Goal: Task Accomplishment & Management: Complete application form

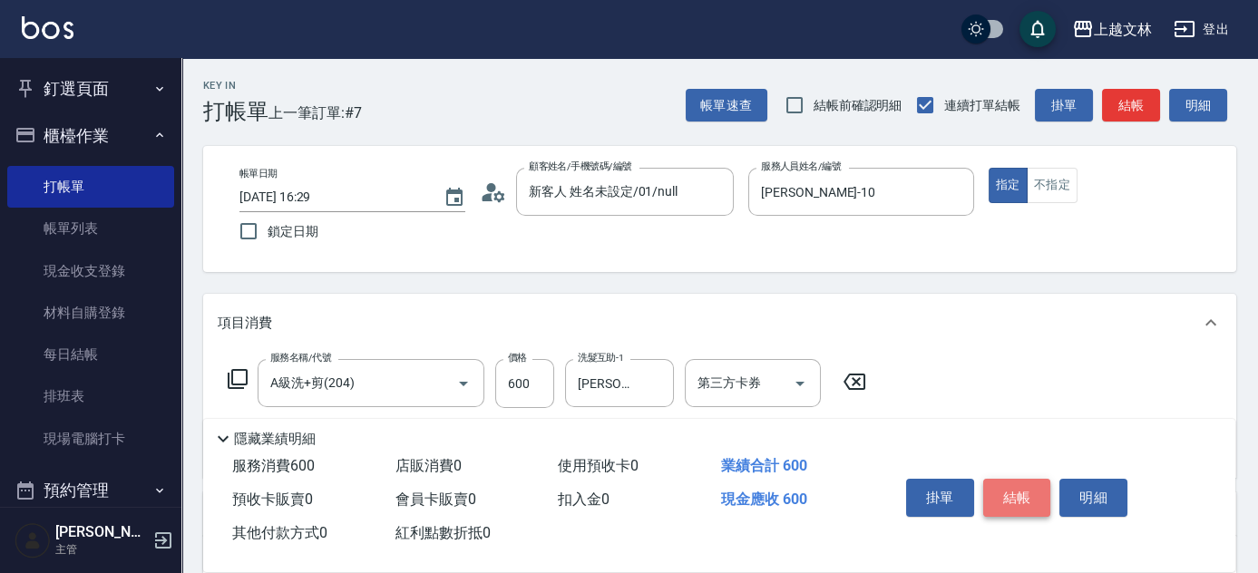
click at [1020, 502] on button "結帳" at bounding box center [1017, 498] width 68 height 38
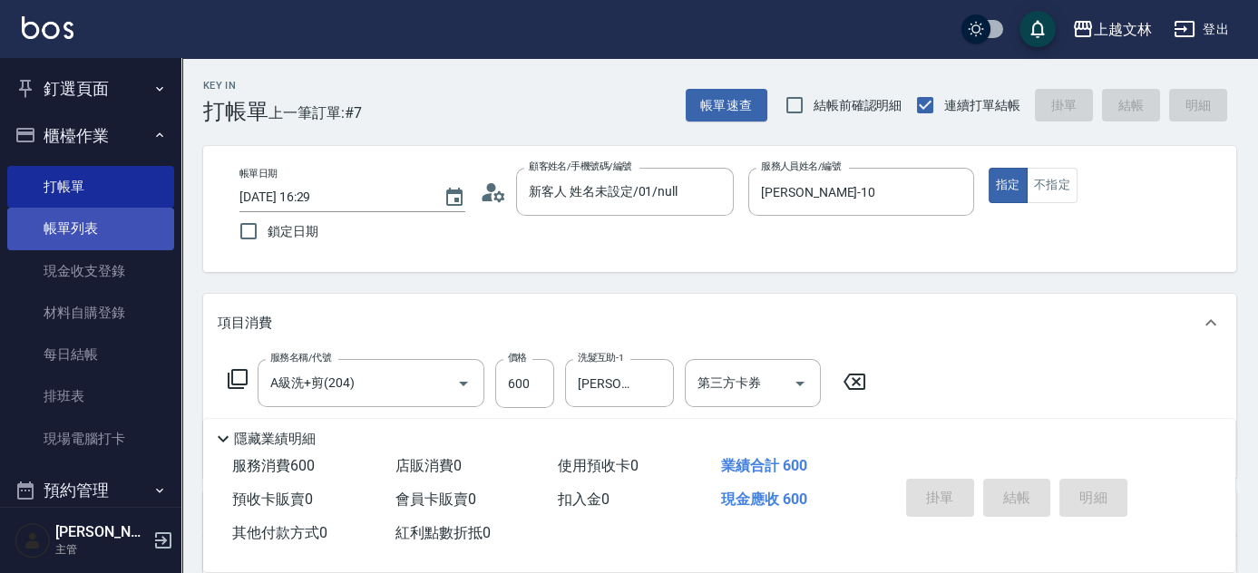
type input "[DATE] 17:04"
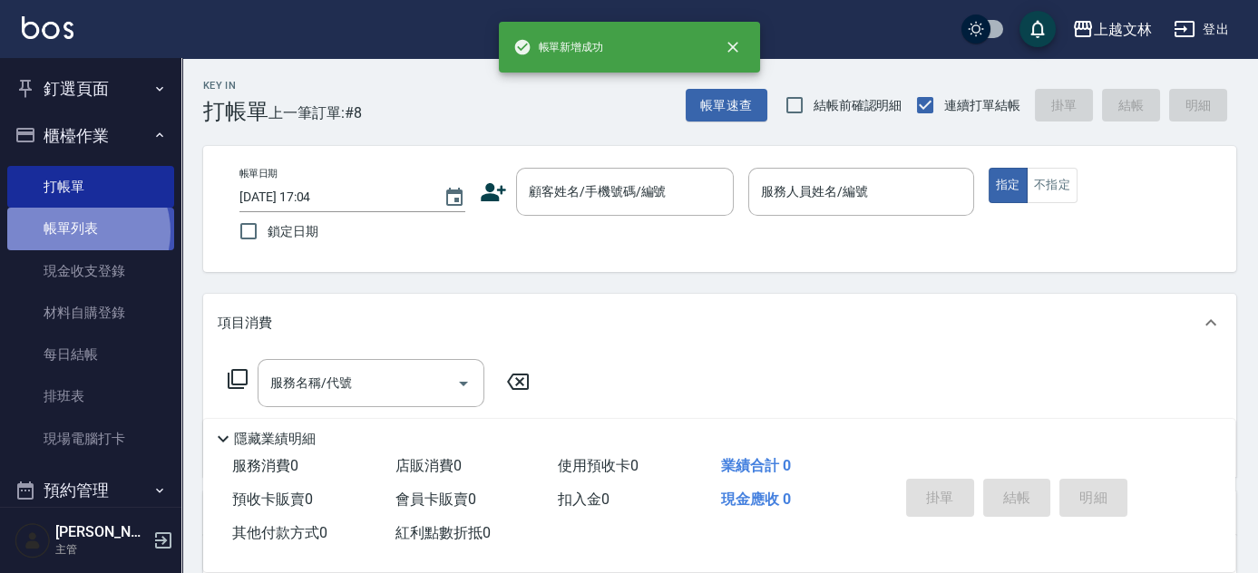
click at [81, 231] on link "帳單列表" at bounding box center [90, 229] width 167 height 42
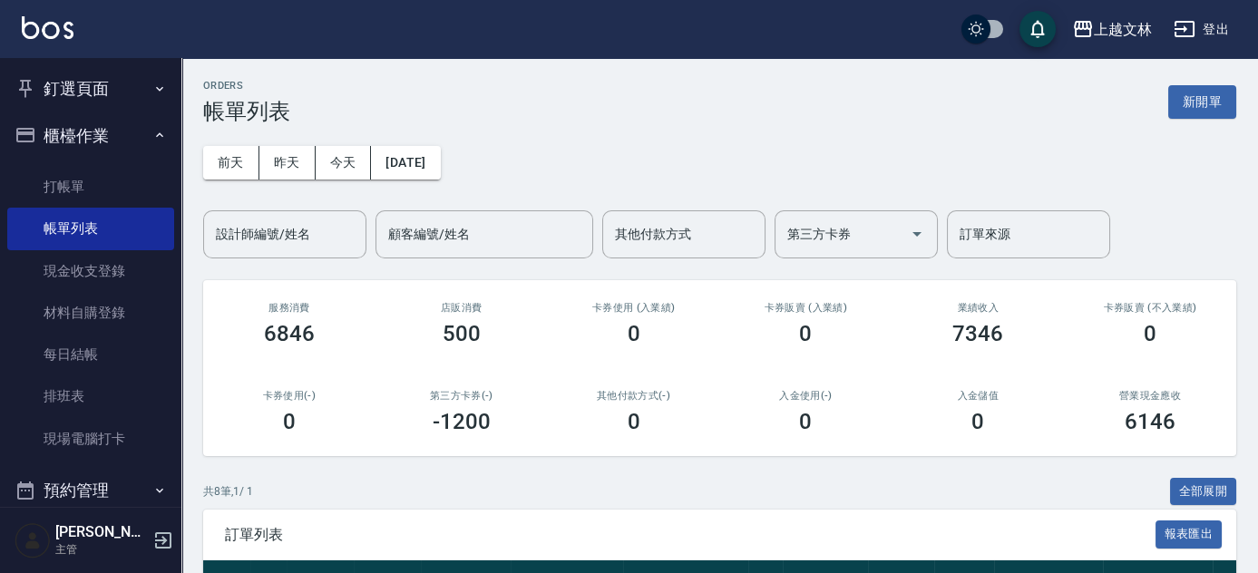
scroll to position [73, 0]
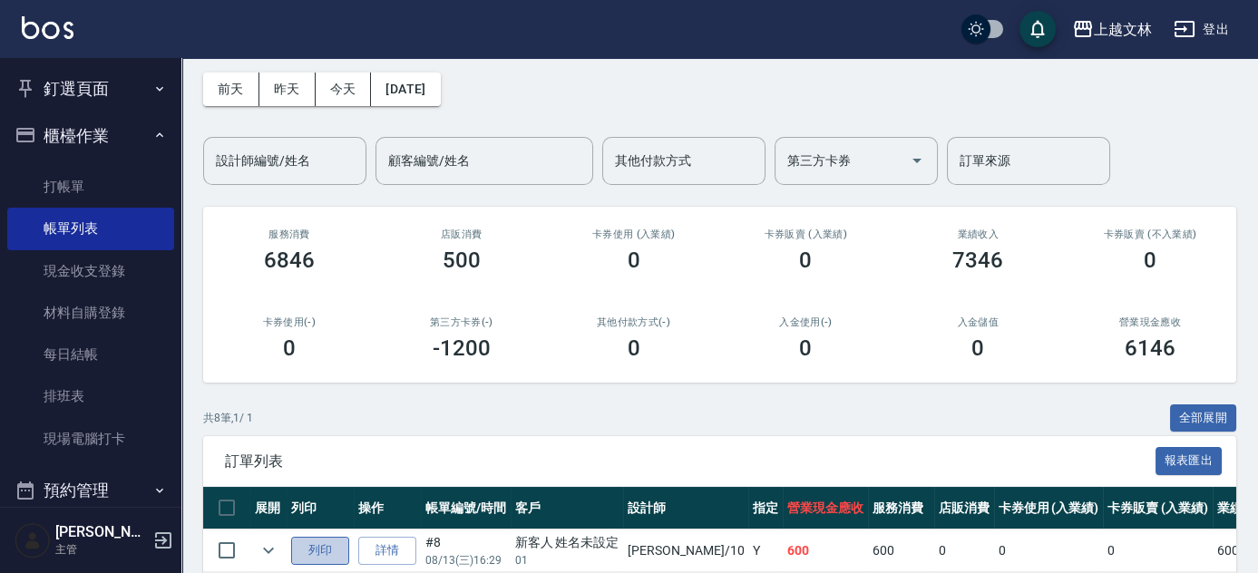
click at [334, 546] on button "列印" at bounding box center [320, 551] width 58 height 28
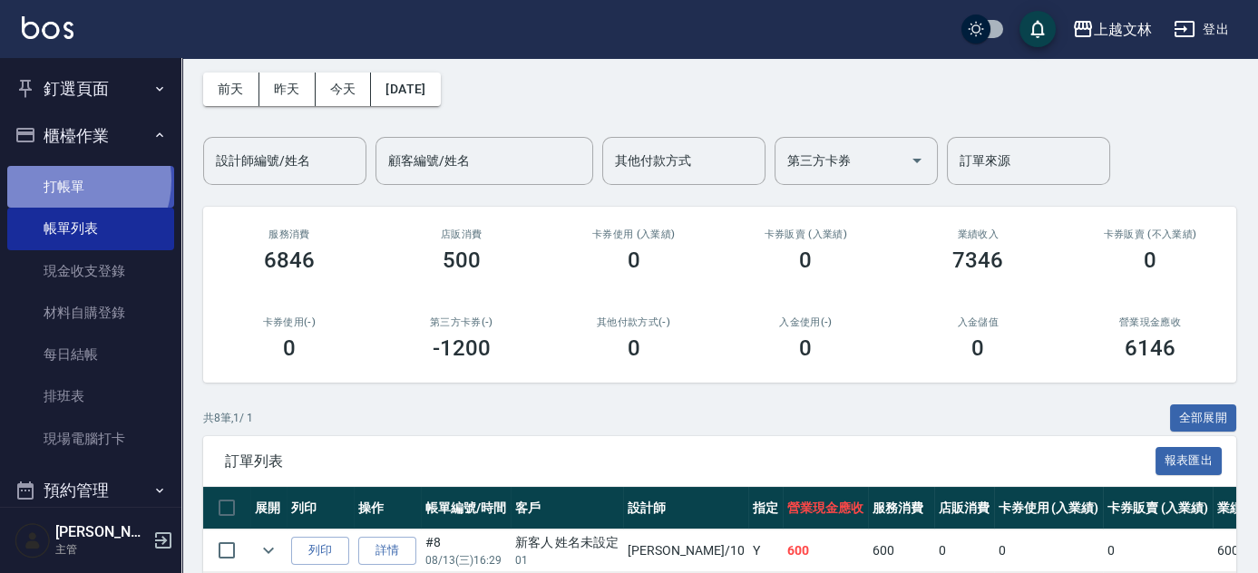
click at [73, 180] on link "打帳單" at bounding box center [90, 187] width 167 height 42
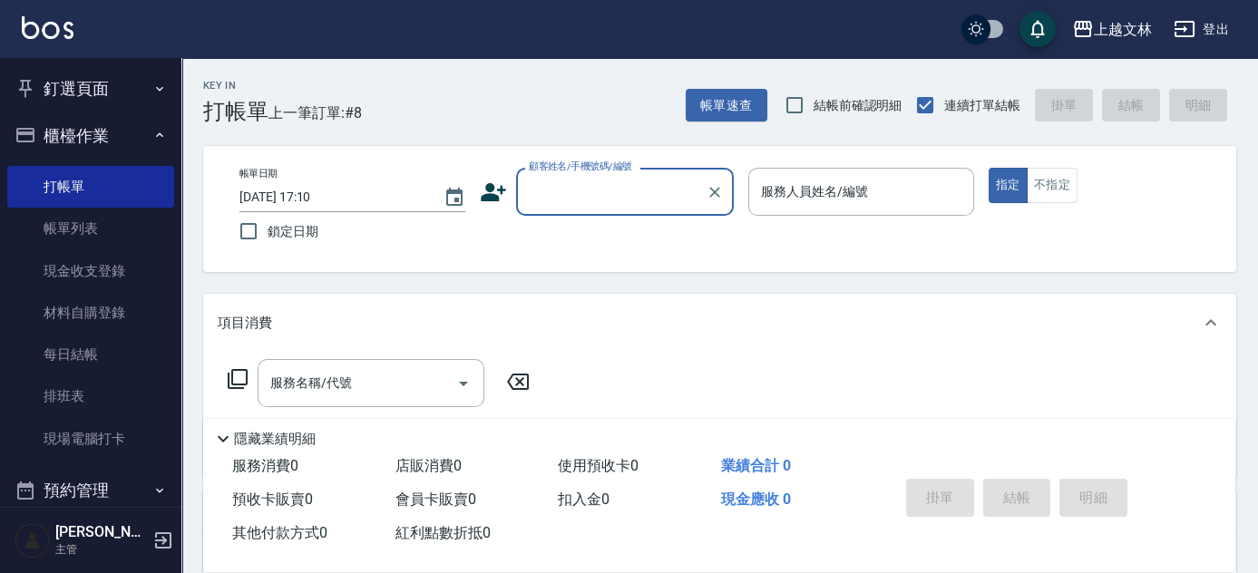
click at [561, 198] on input "顧客姓名/手機號碼/編號" at bounding box center [611, 192] width 174 height 32
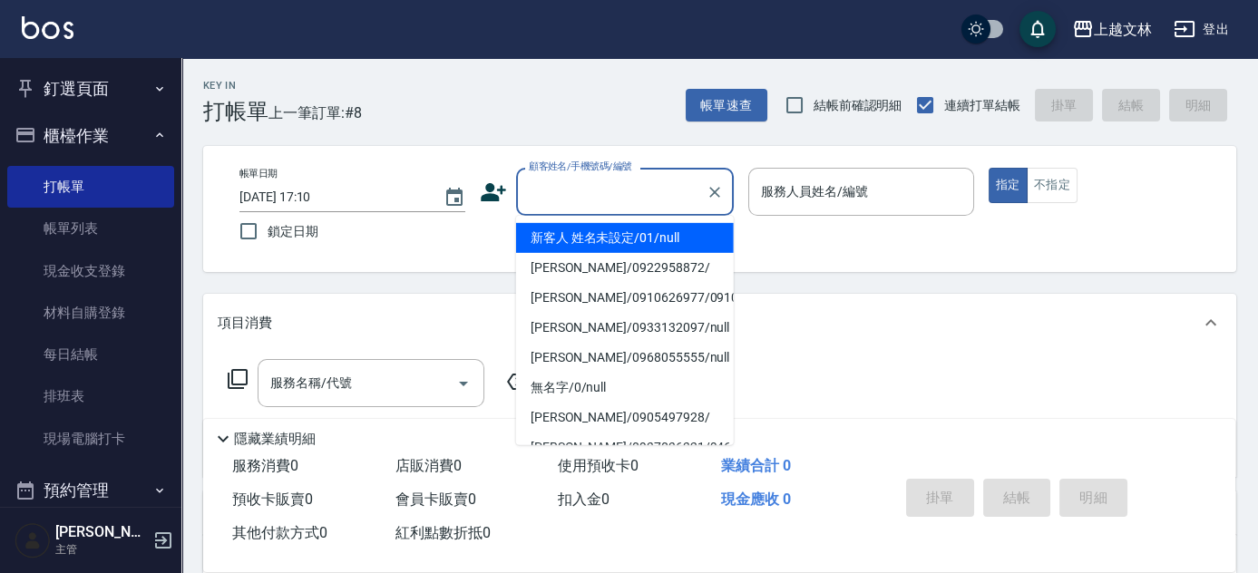
click at [576, 238] on li "新客人 姓名未設定/01/null" at bounding box center [625, 238] width 218 height 30
type input "新客人 姓名未設定/01/null"
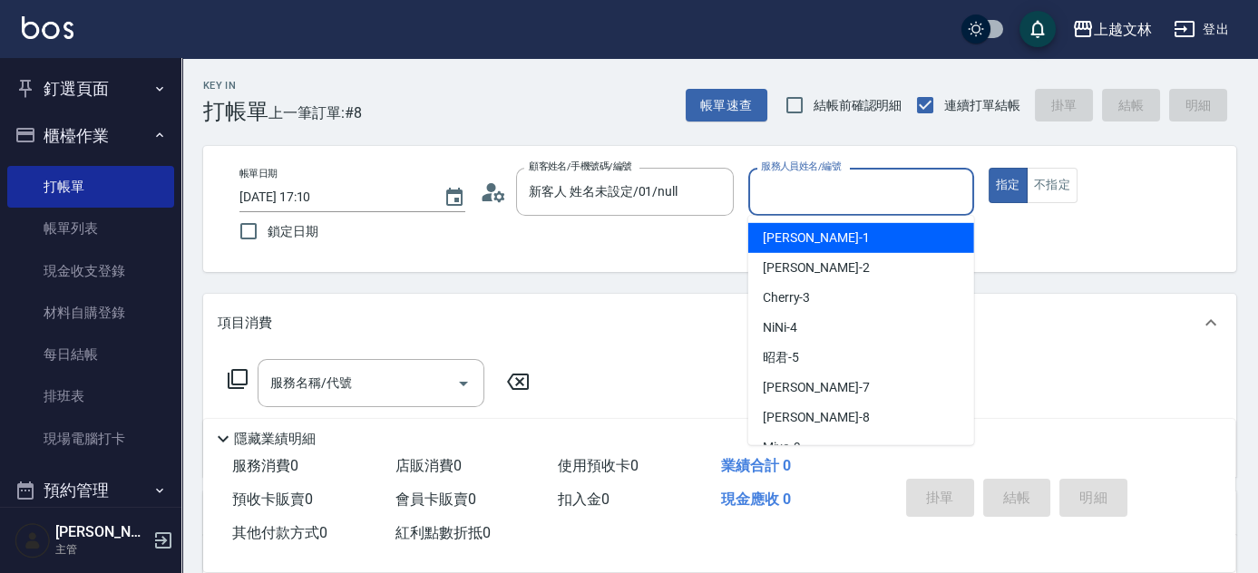
click at [810, 178] on input "服務人員姓名/編號" at bounding box center [860, 192] width 209 height 32
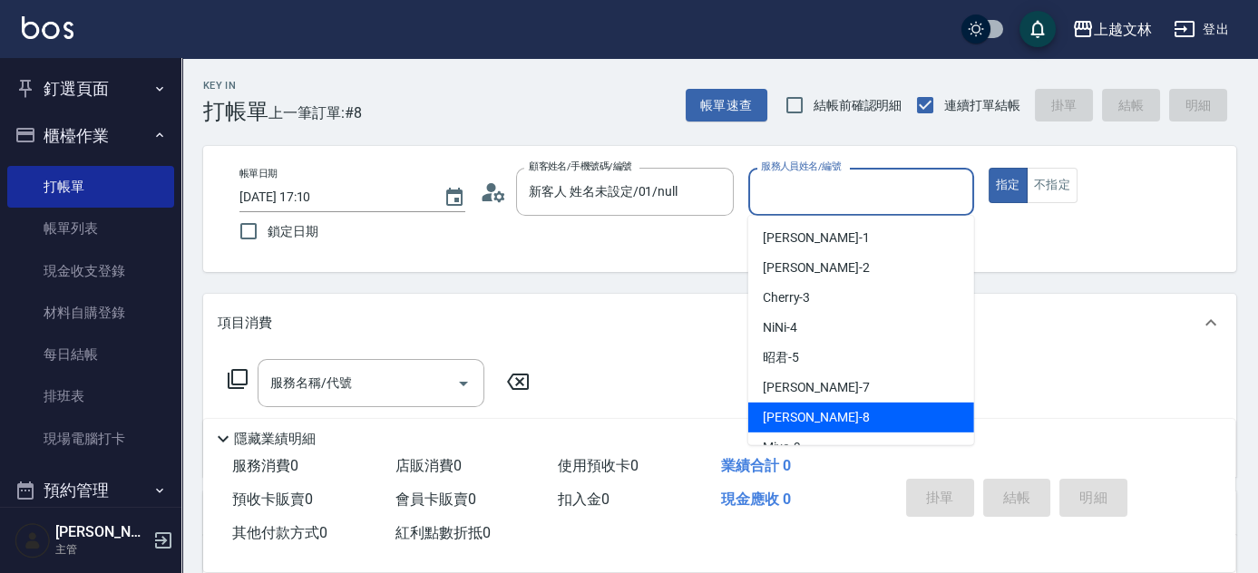
click at [813, 419] on div "Ella -8" at bounding box center [861, 418] width 226 height 30
type input "Ella-8"
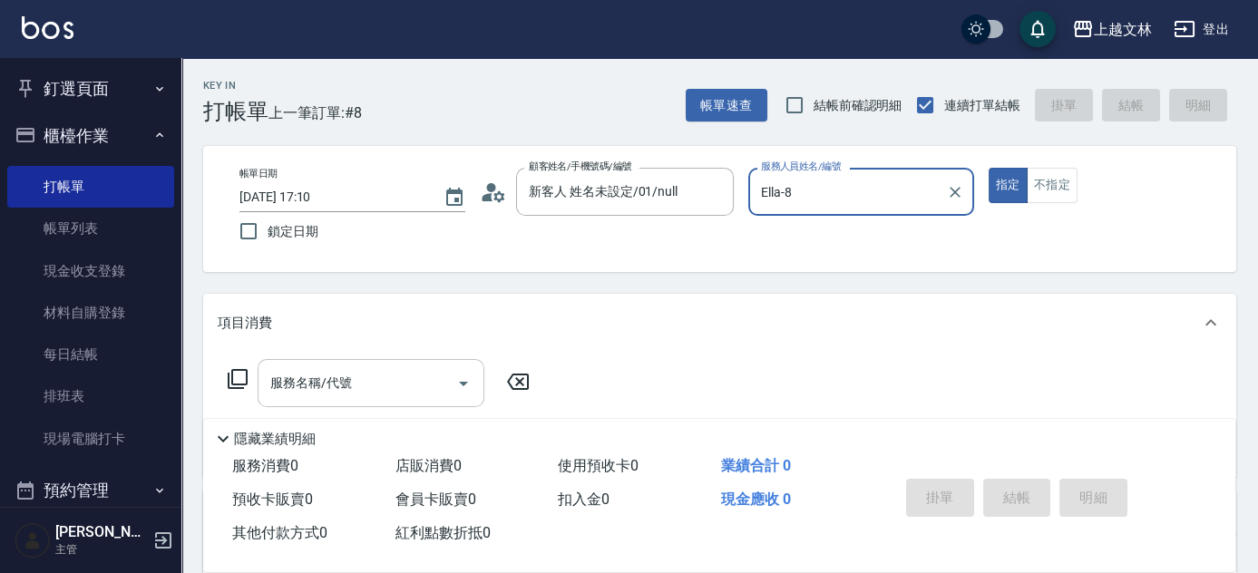
click at [418, 374] on input "服務名稱/代號" at bounding box center [357, 383] width 183 height 32
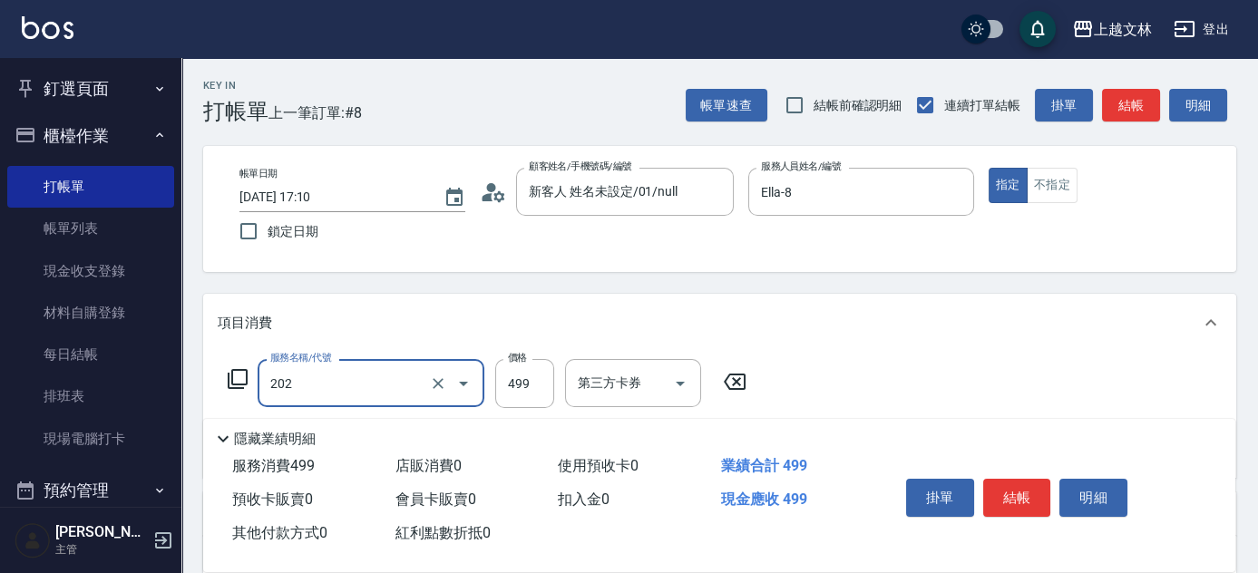
type input "A級單剪(202)"
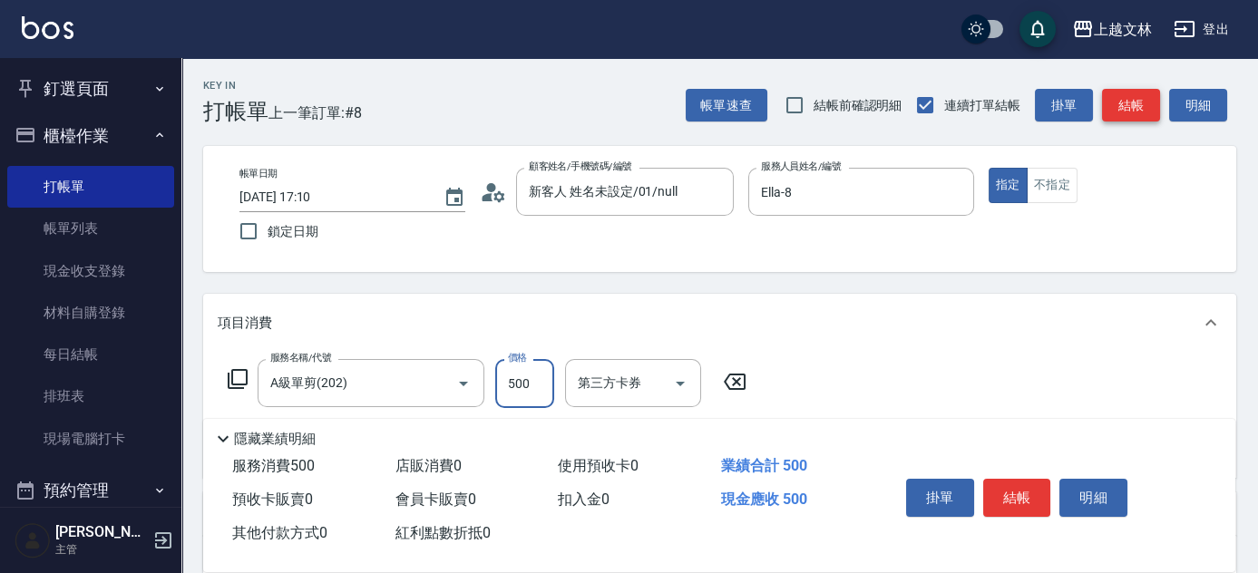
type input "500"
click at [1135, 108] on button "結帳" at bounding box center [1131, 106] width 58 height 34
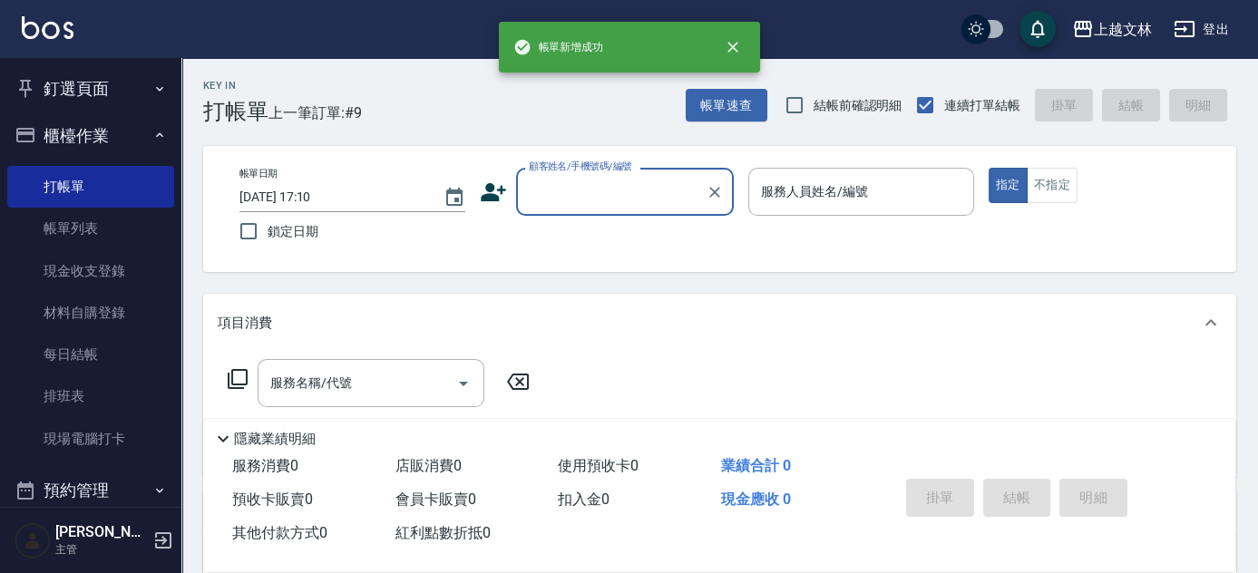
click at [634, 189] on input "顧客姓名/手機號碼/編號" at bounding box center [611, 192] width 174 height 32
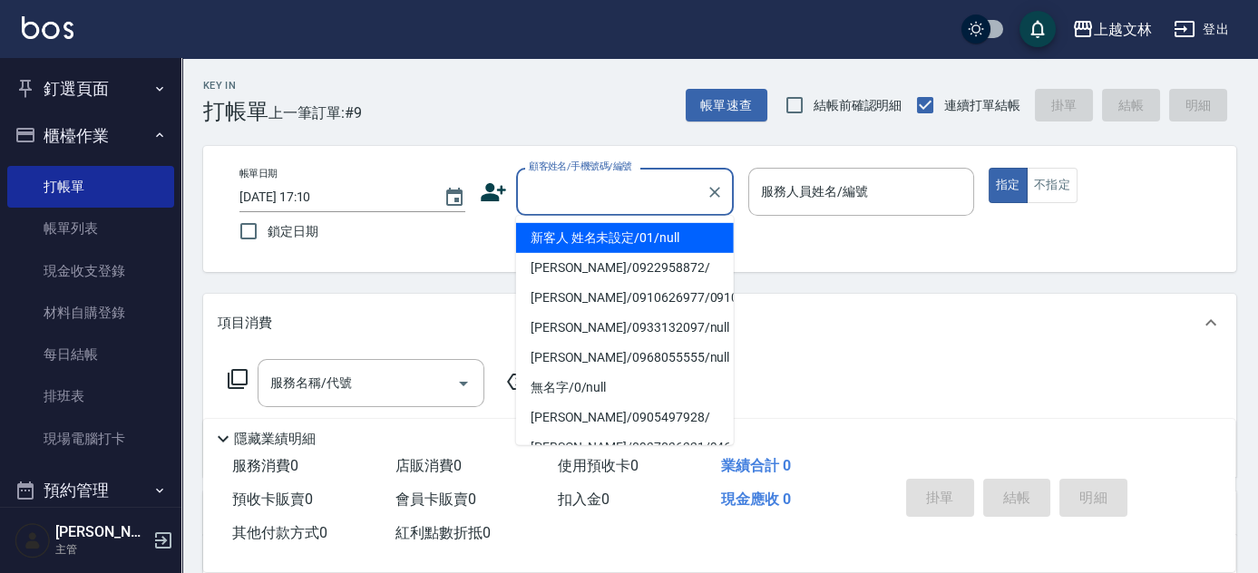
click at [617, 231] on li "新客人 姓名未設定/01/null" at bounding box center [625, 238] width 218 height 30
type input "新客人 姓名未設定/01/null"
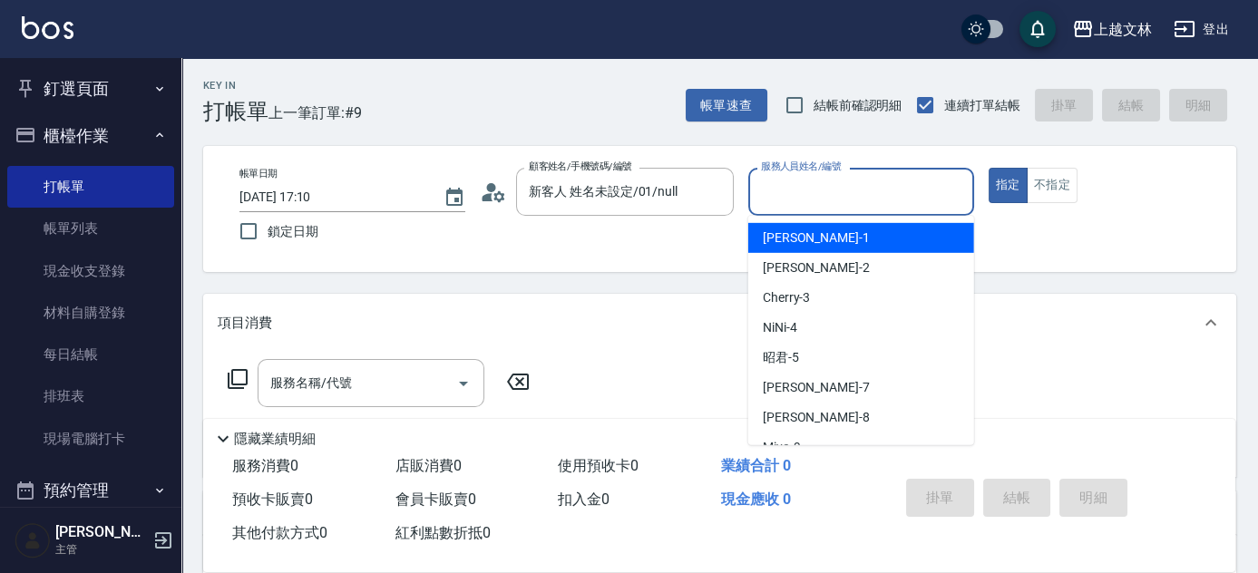
click at [808, 200] on input "服務人員姓名/編號" at bounding box center [860, 192] width 209 height 32
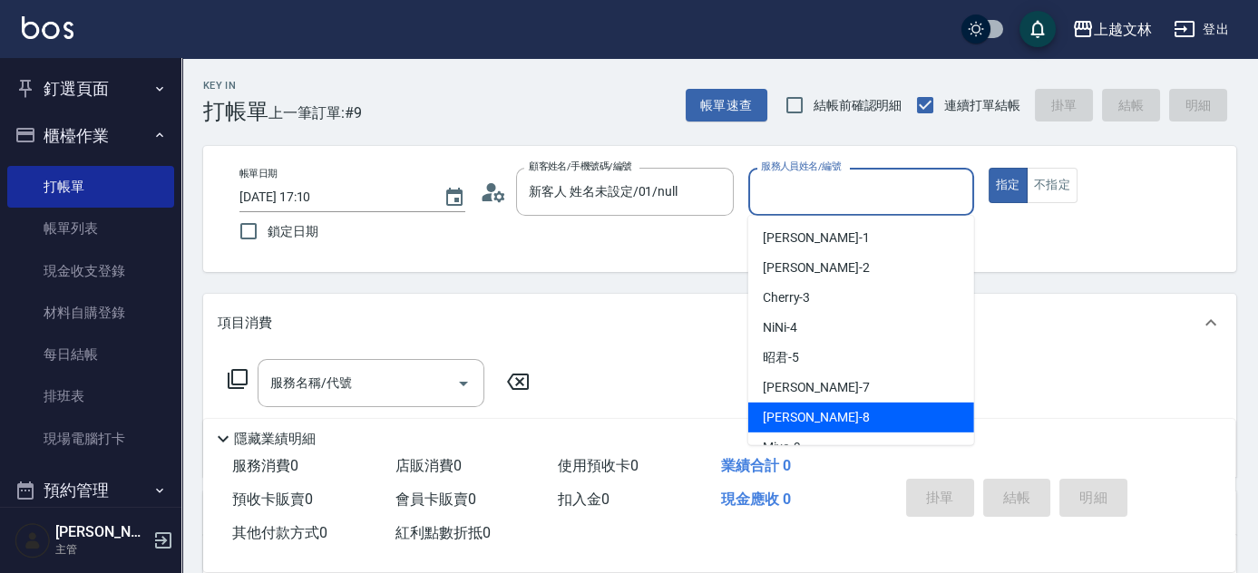
click at [786, 408] on span "Ella -8" at bounding box center [816, 417] width 107 height 19
type input "Ella-8"
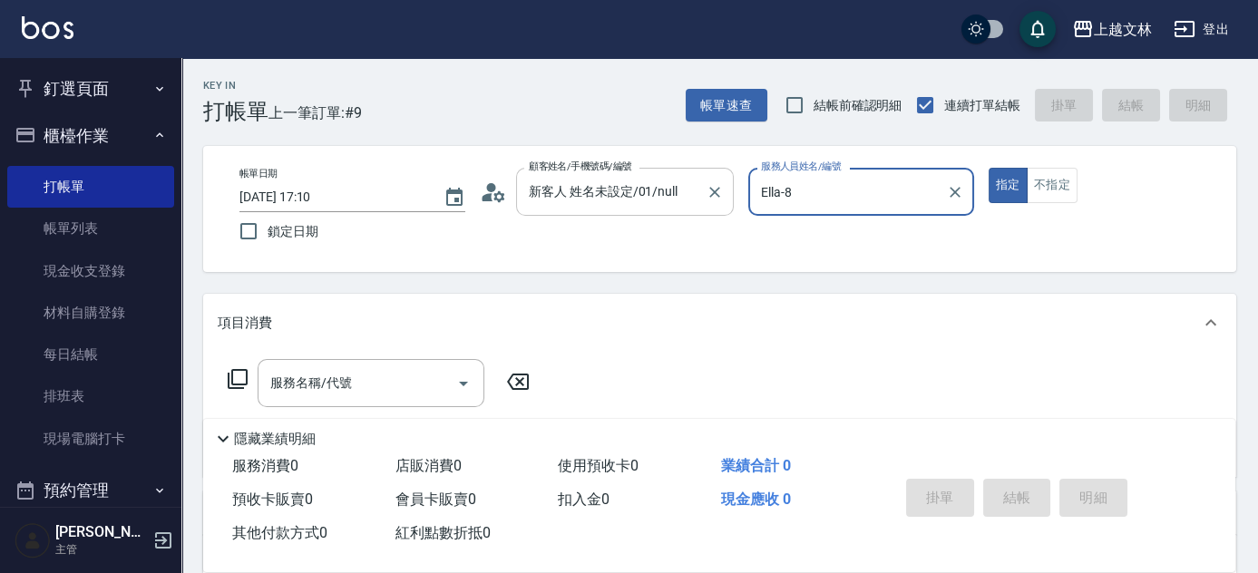
click at [698, 190] on div "新客人 姓名未設定/01/null 顧客姓名/手機號碼/編號" at bounding box center [625, 192] width 218 height 48
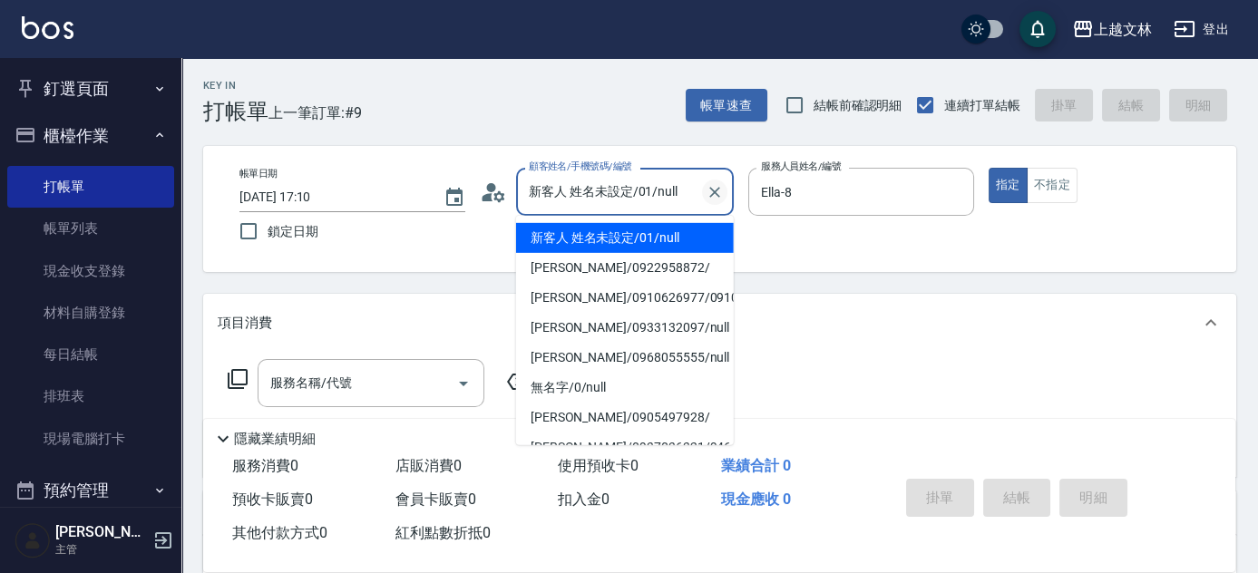
click at [718, 192] on icon "Clear" at bounding box center [715, 192] width 18 height 18
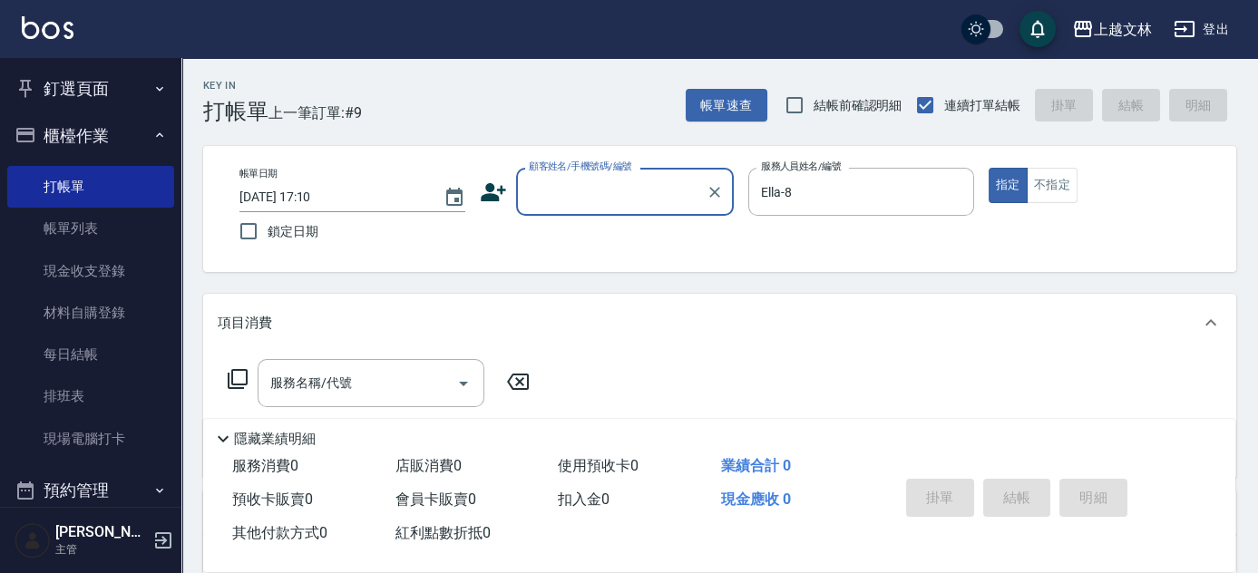
click at [666, 196] on input "顧客姓名/手機號碼/編號" at bounding box center [611, 192] width 174 height 32
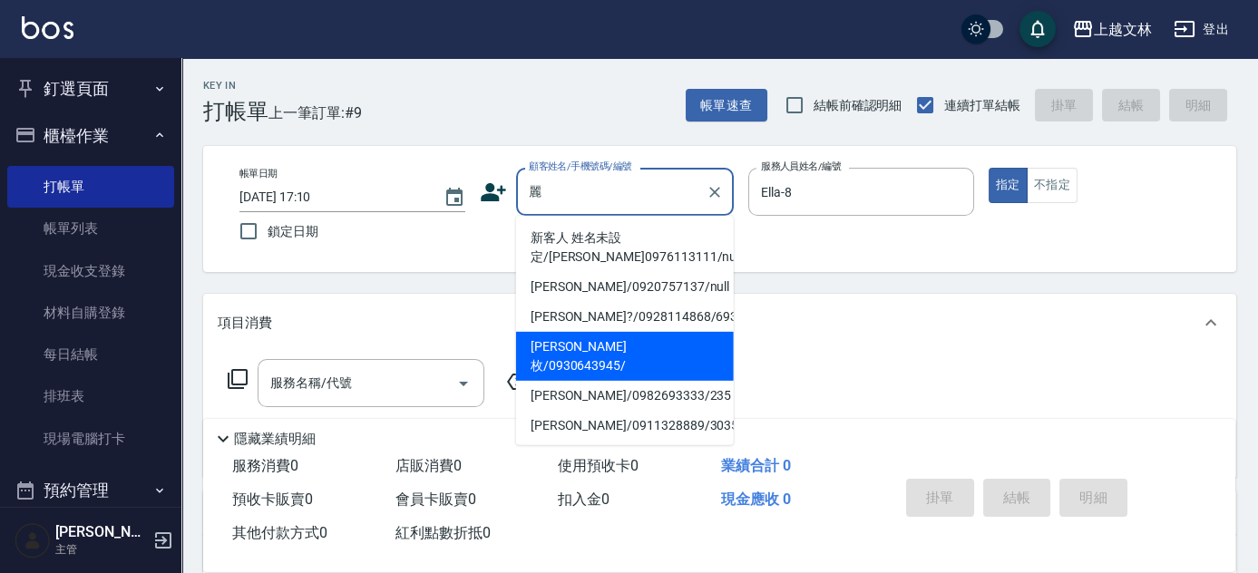
click at [622, 345] on li "[PERSON_NAME]枚/0930643945/" at bounding box center [625, 356] width 218 height 49
type input "[PERSON_NAME]枚/0930643945/"
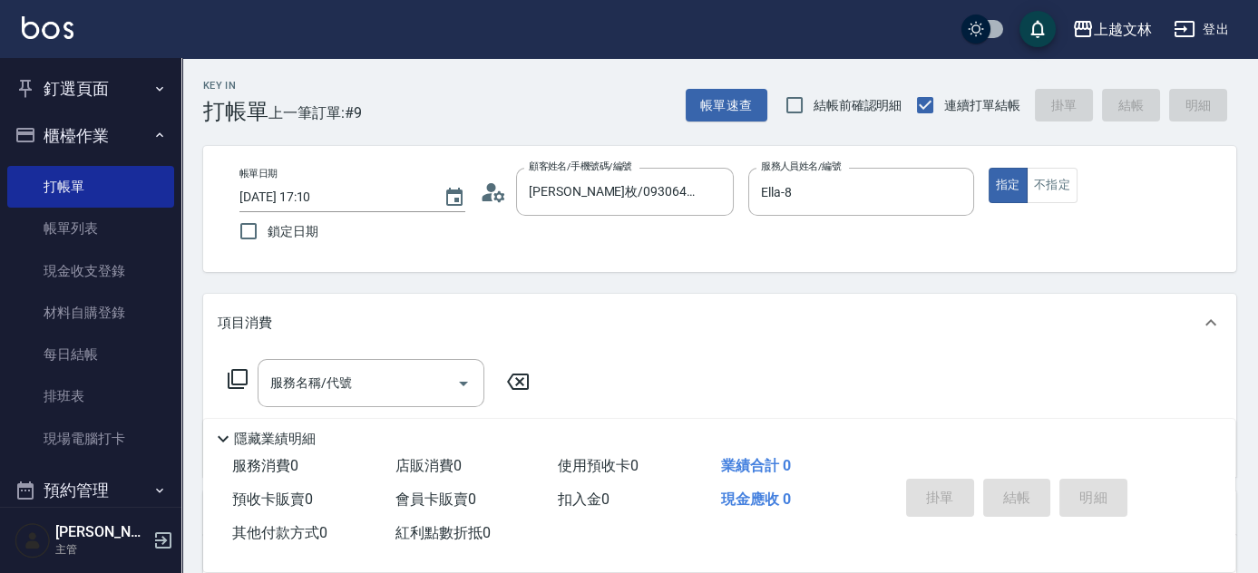
click at [239, 379] on icon at bounding box center [238, 379] width 22 height 22
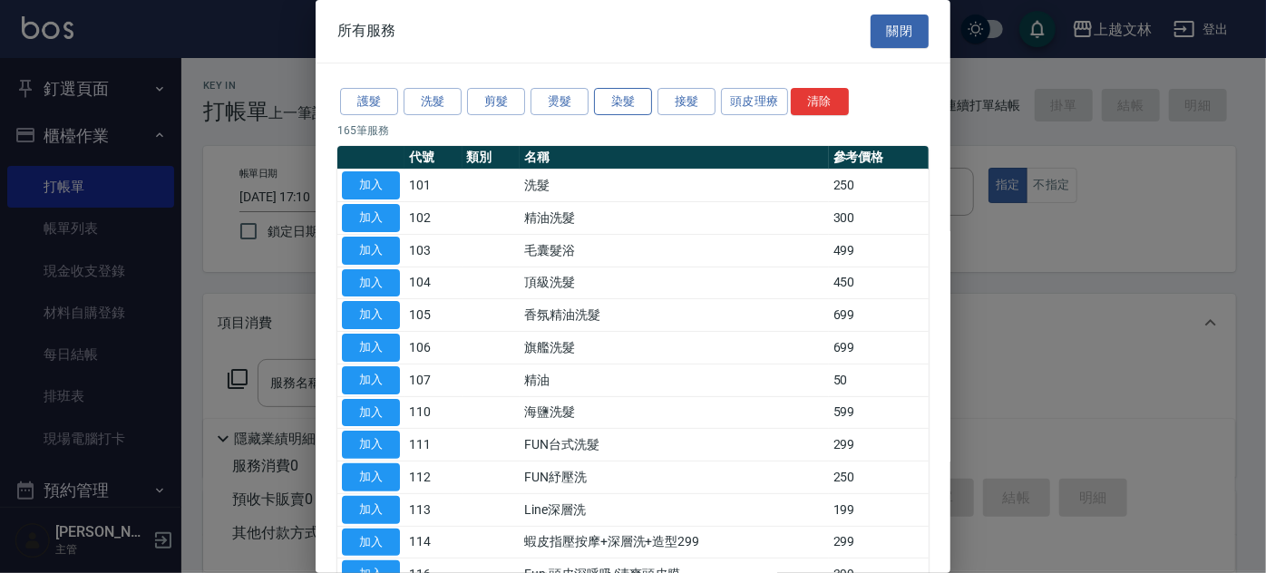
click at [633, 103] on button "染髮" at bounding box center [623, 102] width 58 height 28
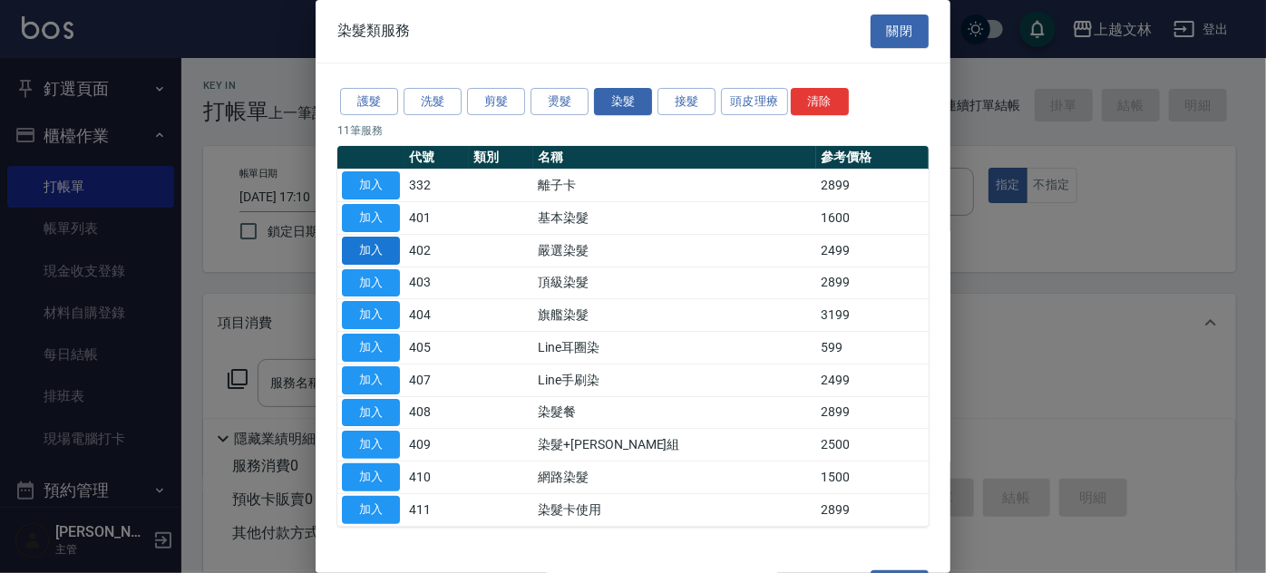
click at [367, 248] on button "加入" at bounding box center [371, 251] width 58 height 28
type input "嚴選染髮(402)"
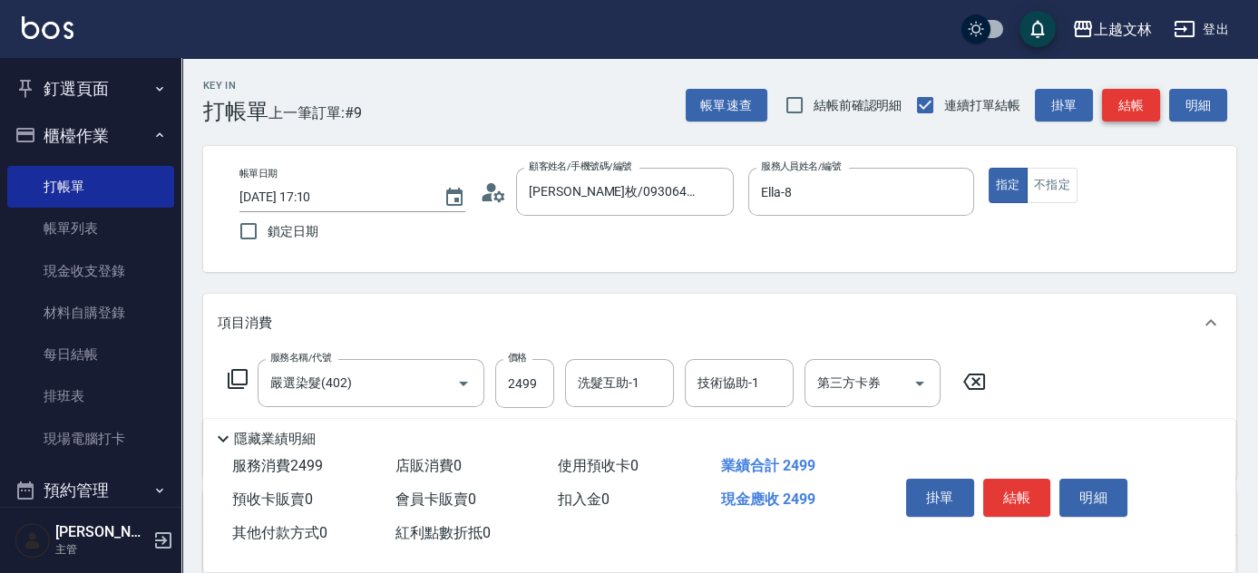
click at [1134, 109] on button "結帳" at bounding box center [1131, 106] width 58 height 34
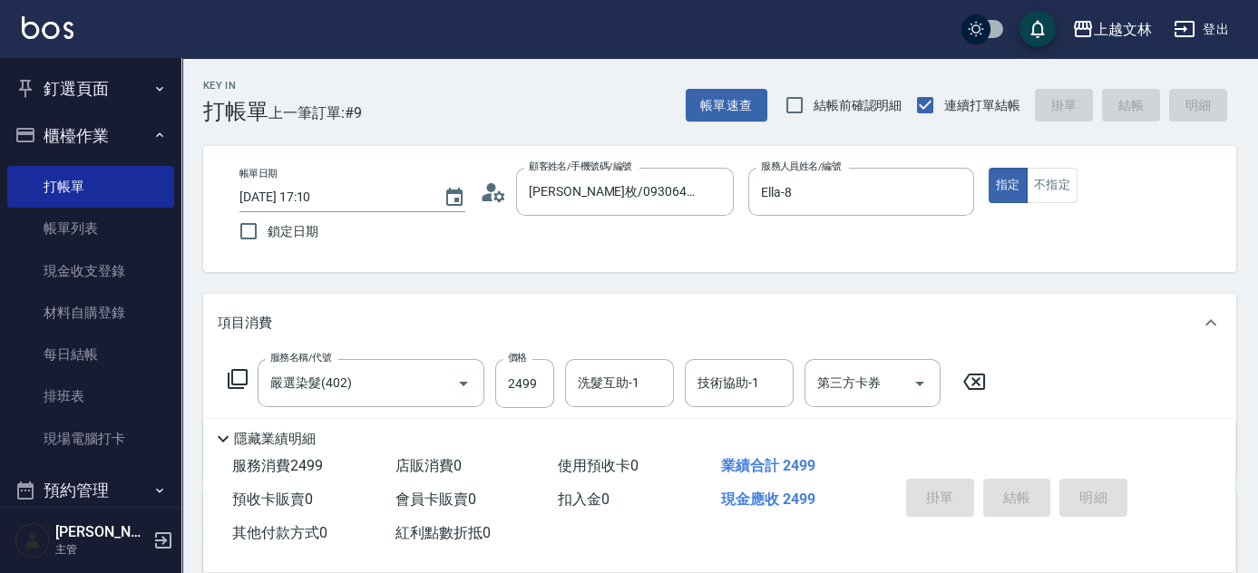
type input "[DATE] 17:11"
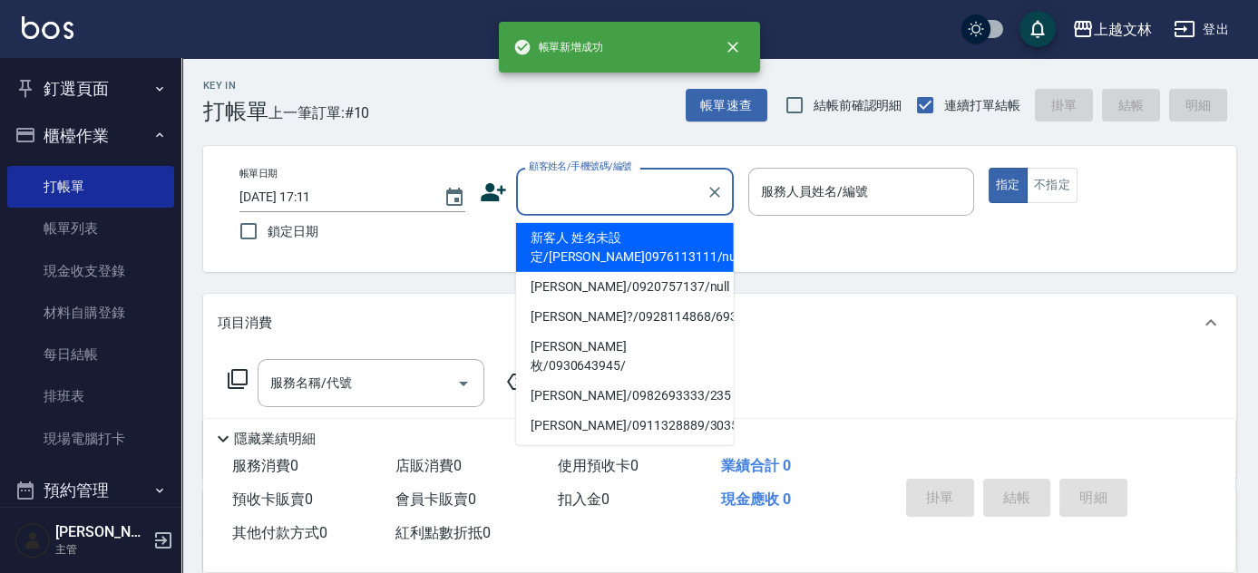
click at [626, 201] on input "顧客姓名/手機號碼/編號" at bounding box center [611, 192] width 174 height 32
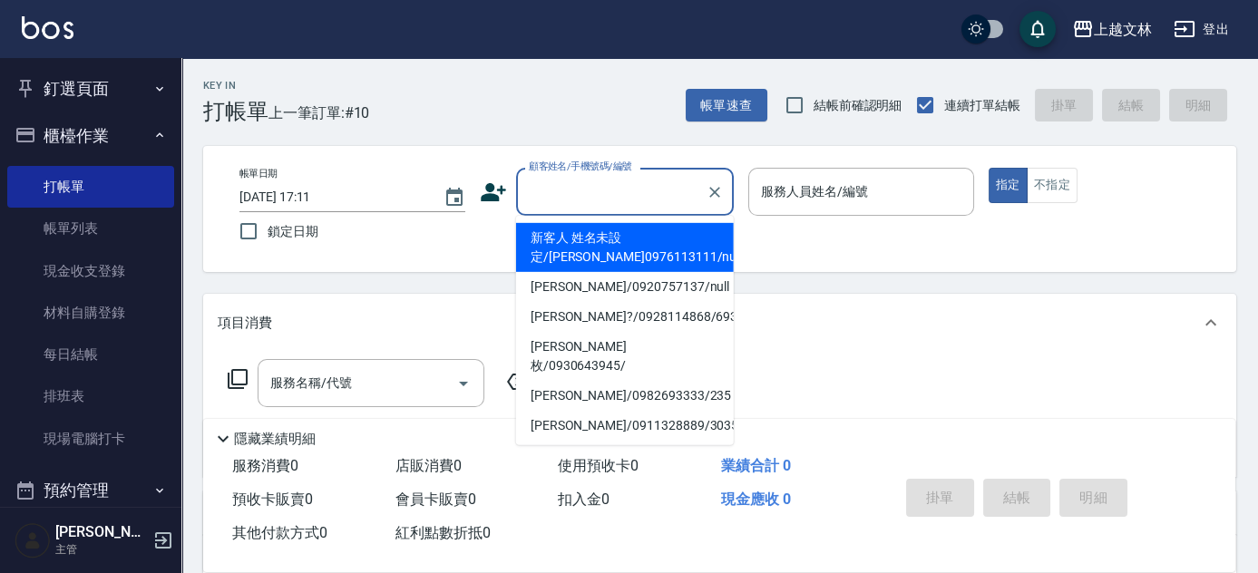
click at [611, 195] on input "顧客姓名/手機號碼/編號" at bounding box center [611, 192] width 174 height 32
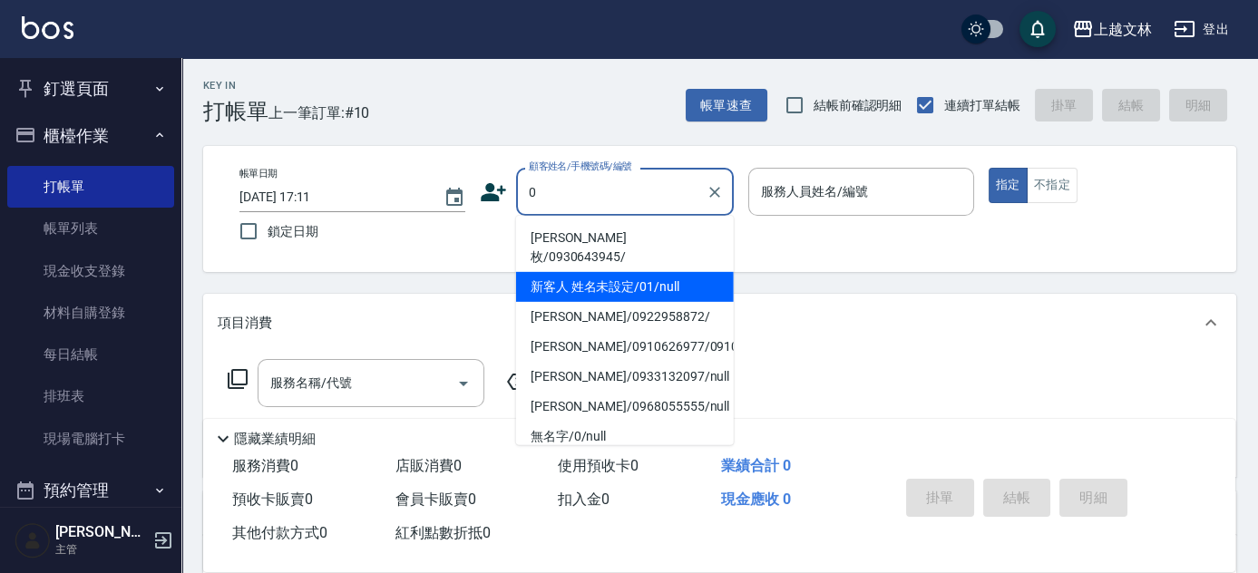
click at [616, 272] on li "新客人 姓名未設定/01/null" at bounding box center [625, 287] width 218 height 30
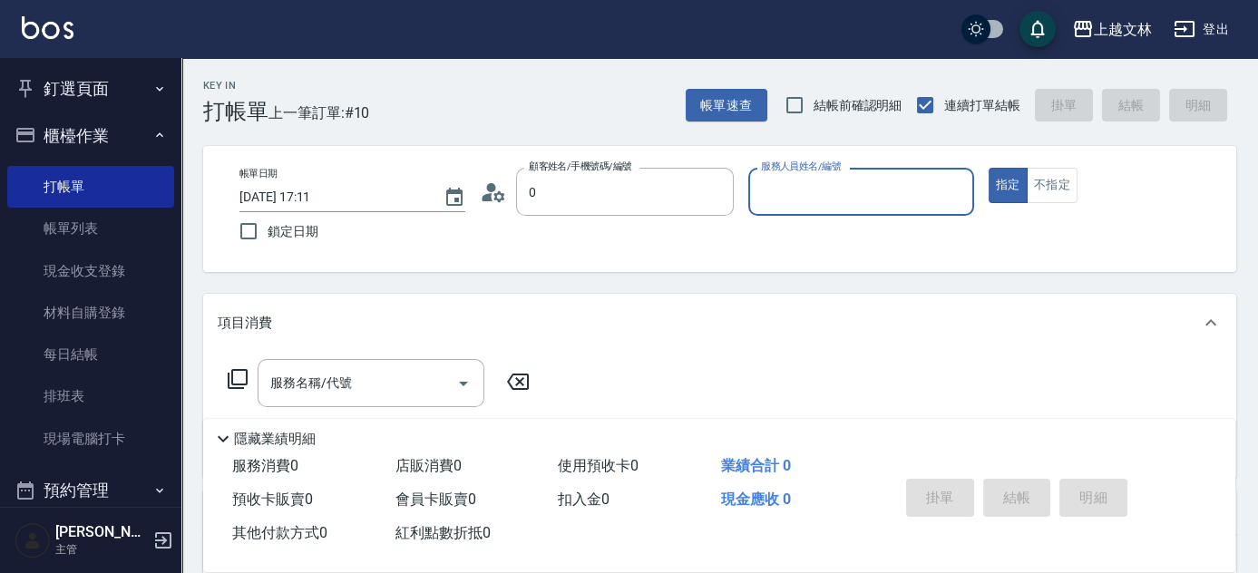
type input "新客人 姓名未設定/01/null"
click at [795, 190] on input "服務人員姓名/編號" at bounding box center [860, 192] width 209 height 32
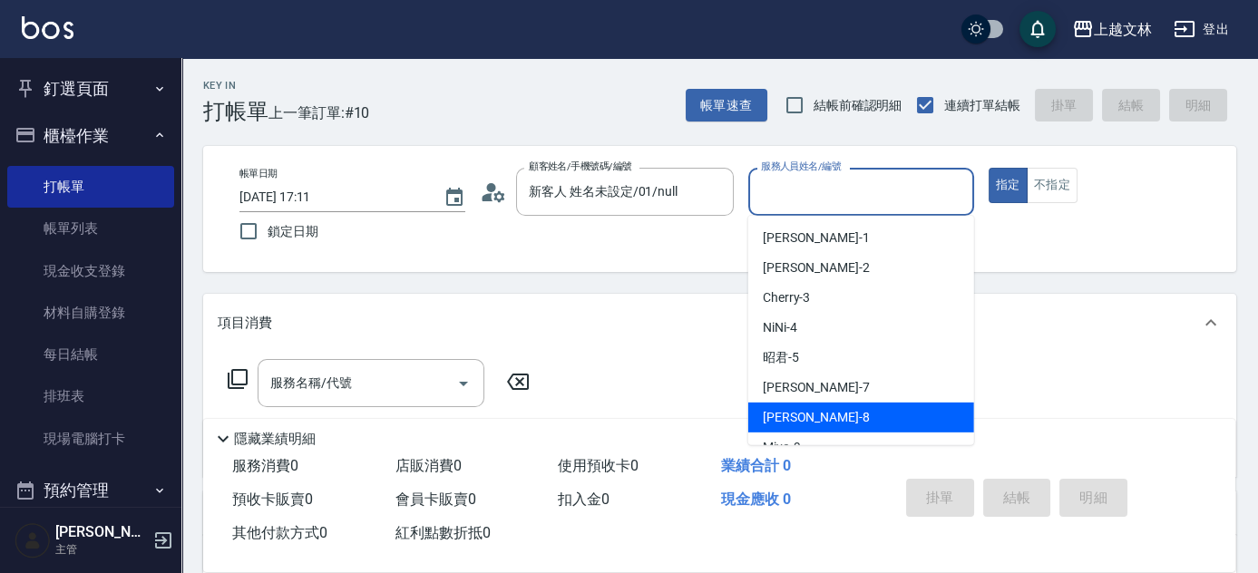
click at [786, 413] on span "Ella -8" at bounding box center [816, 417] width 107 height 19
type input "Ella-8"
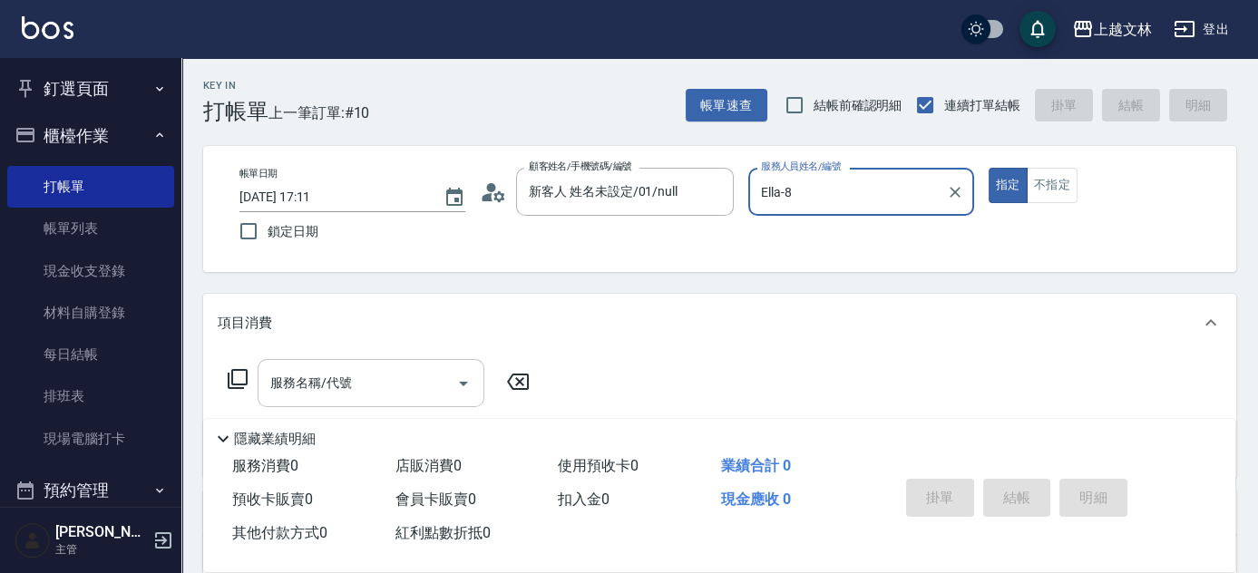
click at [373, 391] on input "服務名稱/代號" at bounding box center [357, 383] width 183 height 32
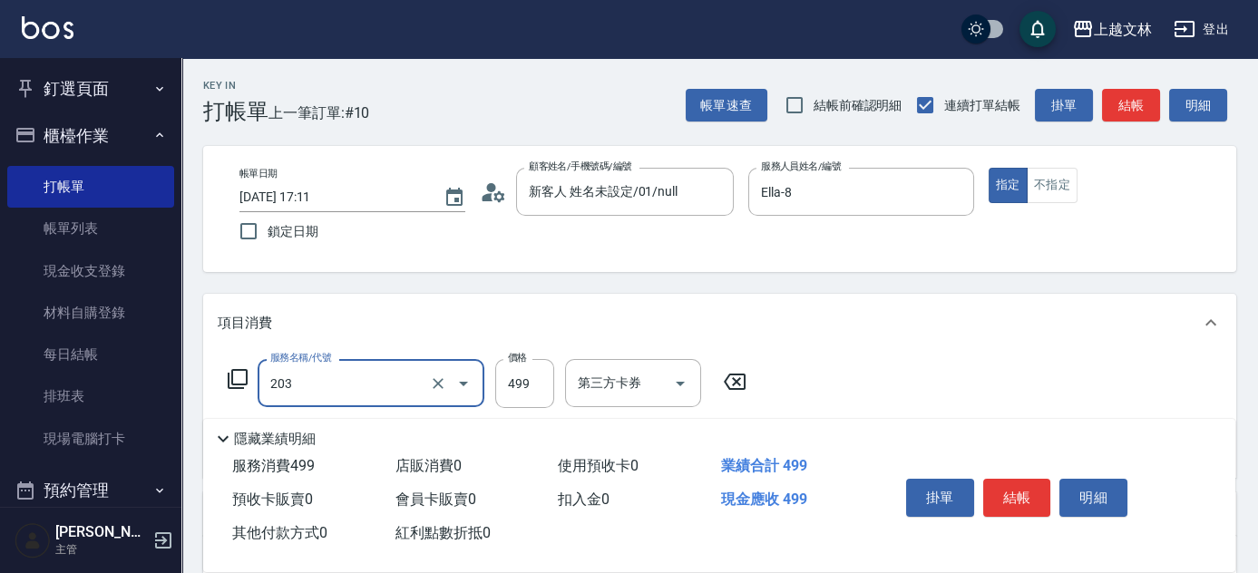
type input "B級洗+剪(203)"
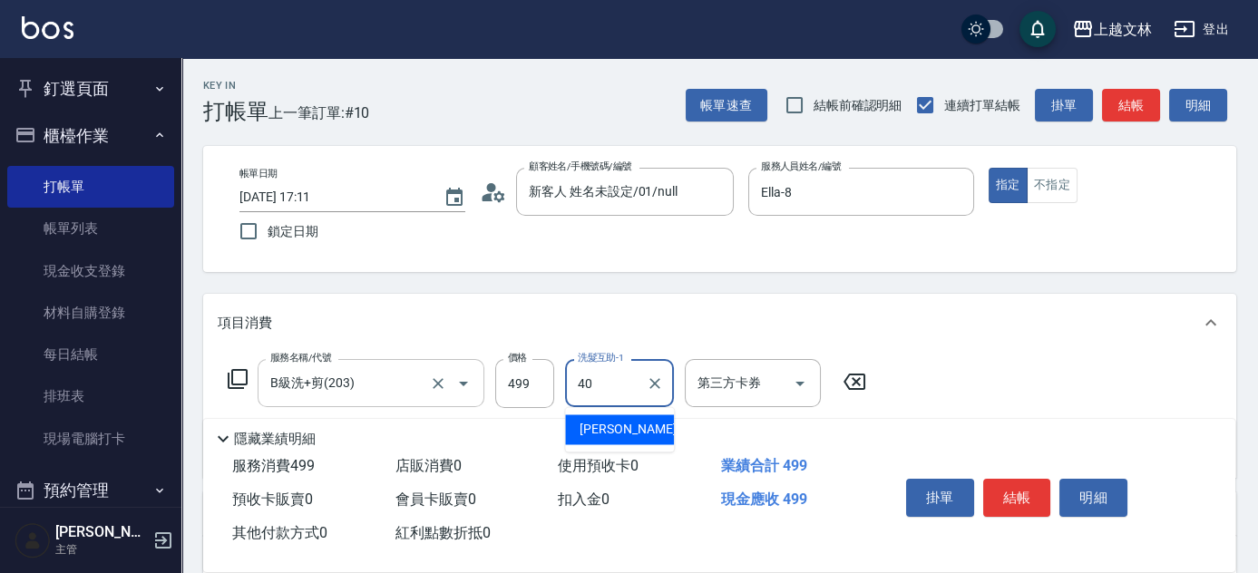
type input "[PERSON_NAME]-40"
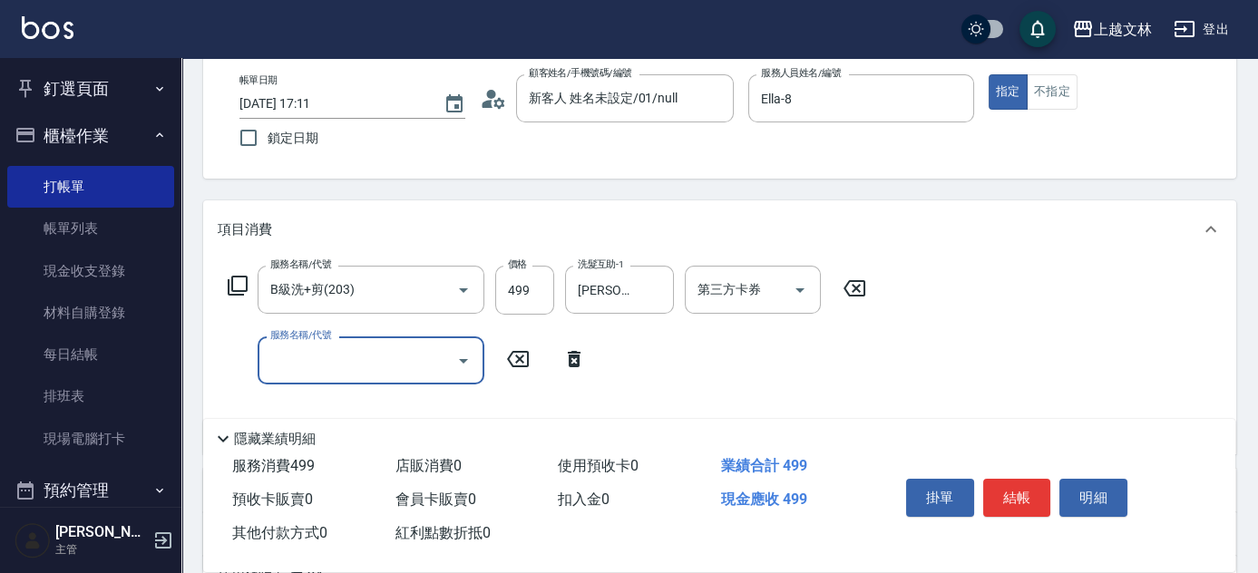
scroll to position [136, 0]
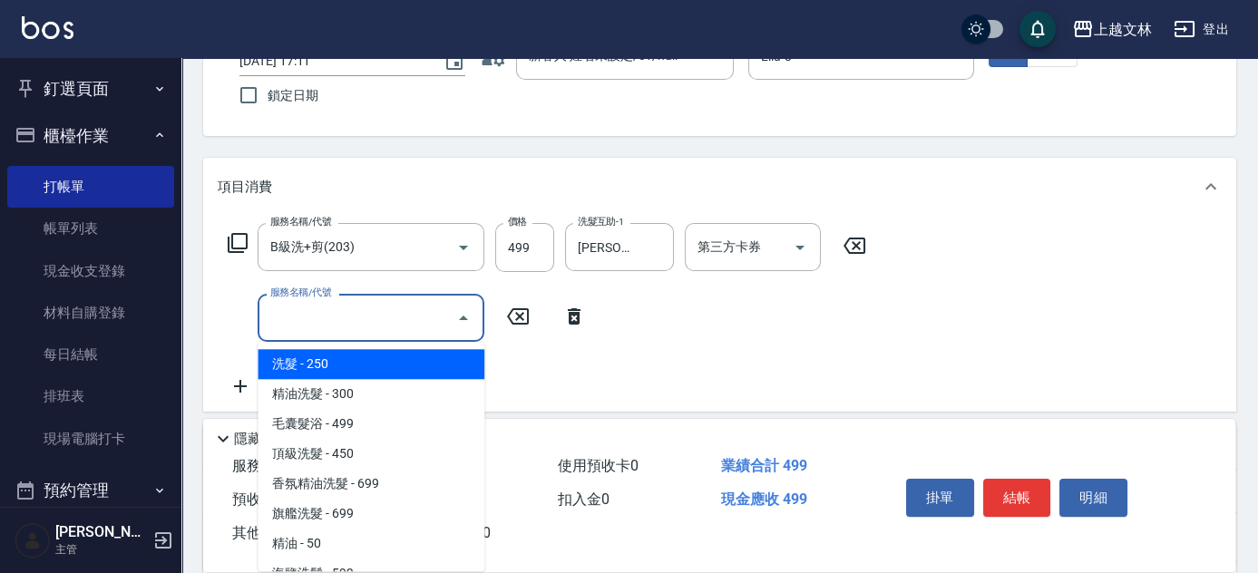
click at [412, 309] on input "服務名稱/代號" at bounding box center [357, 318] width 183 height 32
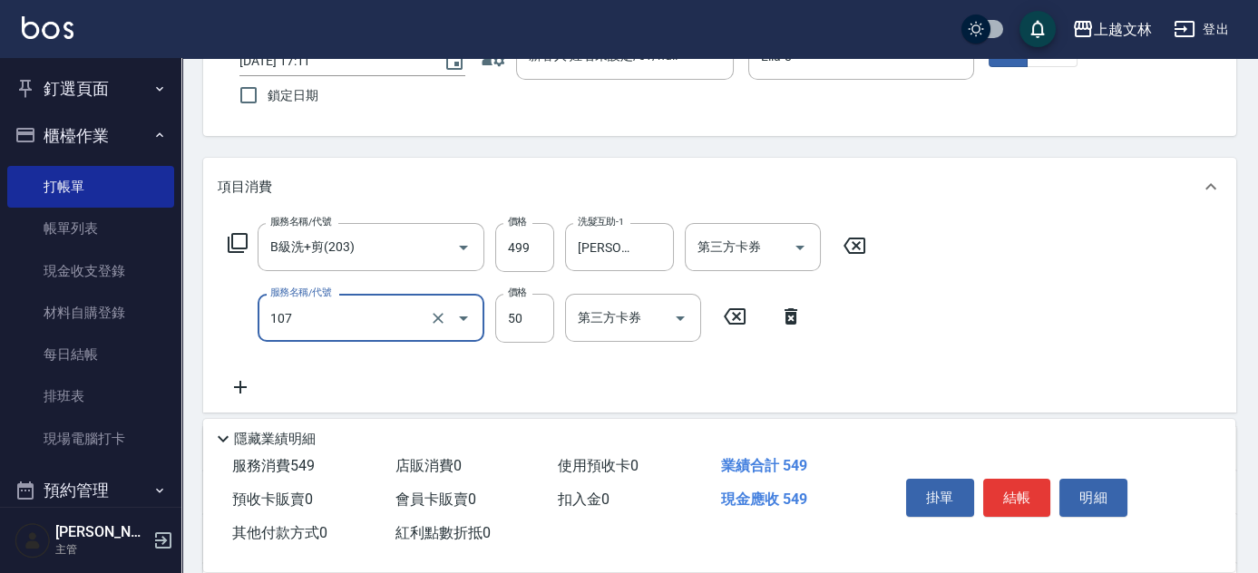
type input "精油(107)"
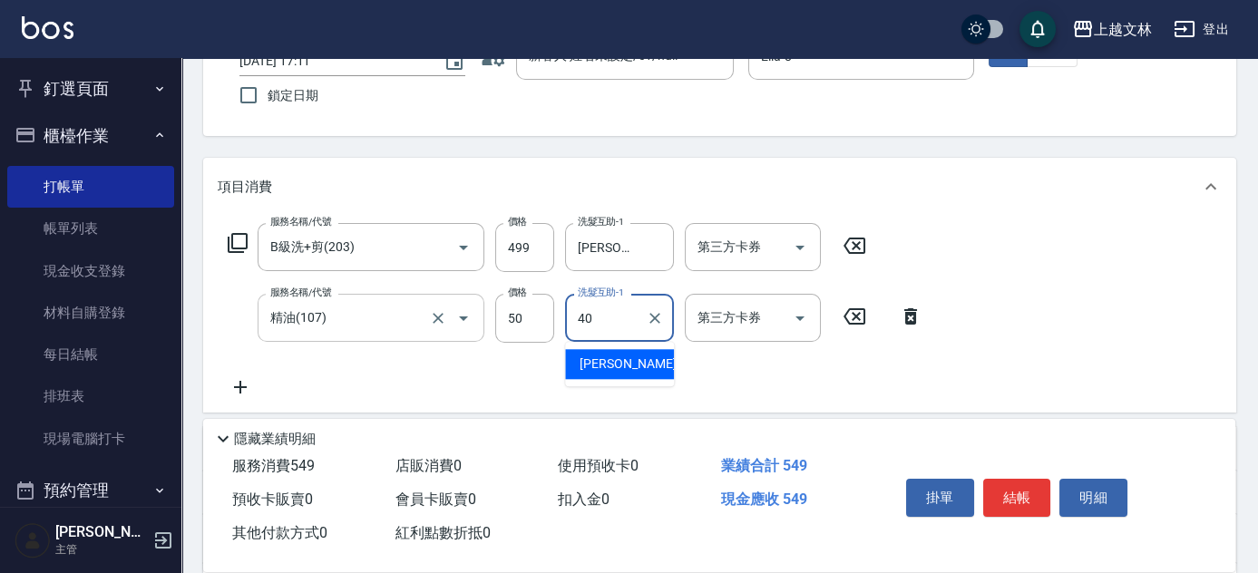
type input "[PERSON_NAME]-40"
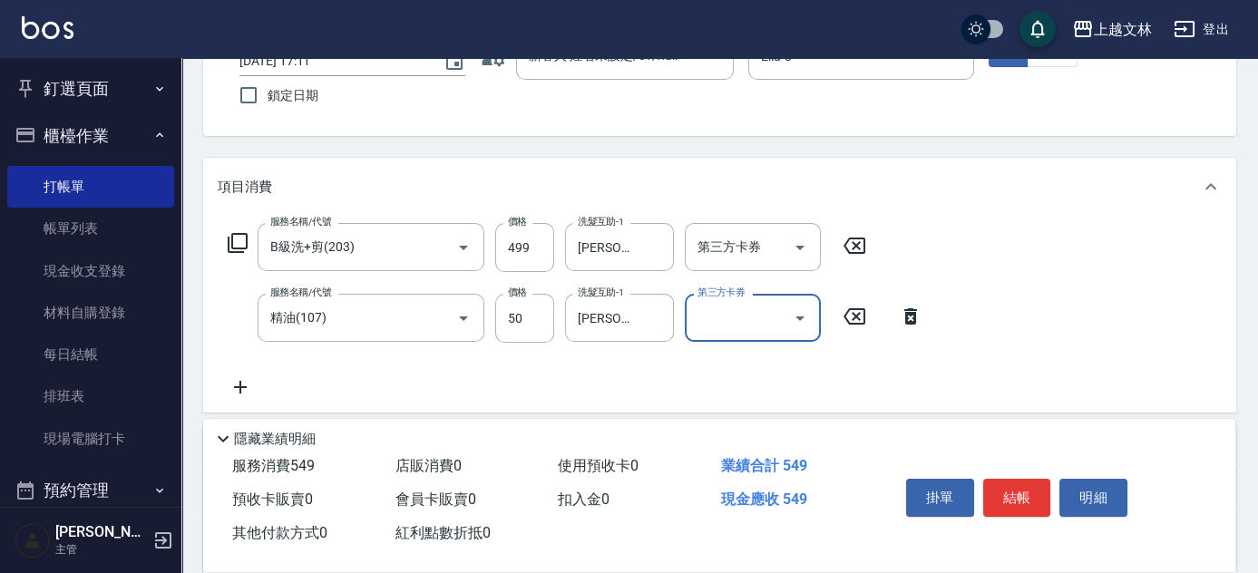
scroll to position [0, 0]
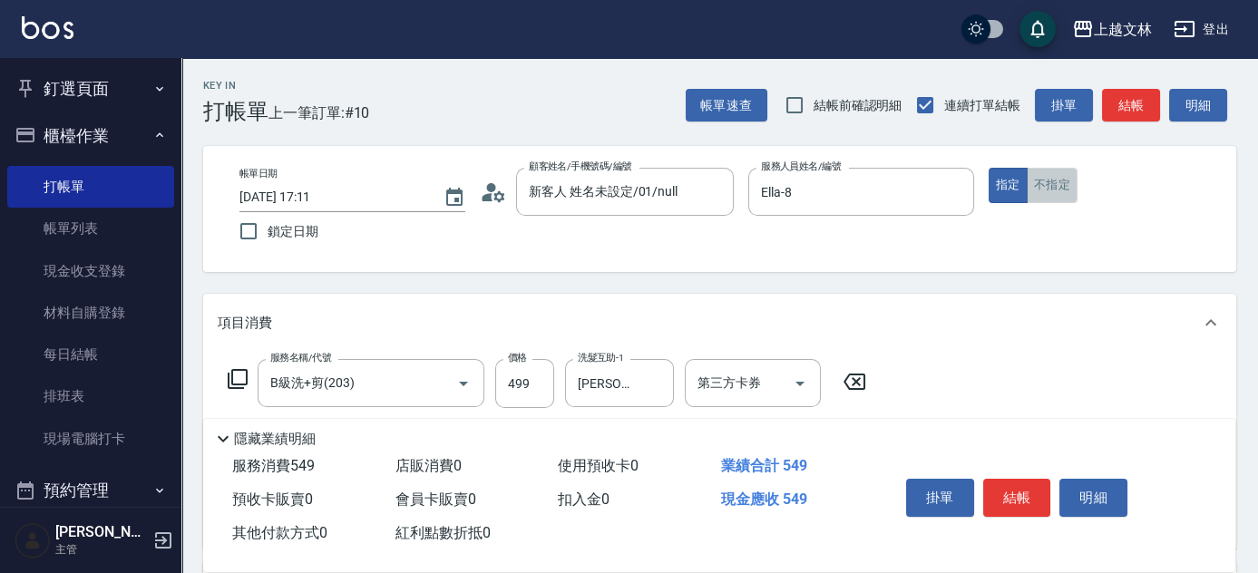
click at [1054, 188] on button "不指定" at bounding box center [1052, 185] width 51 height 35
click at [1128, 108] on button "結帳" at bounding box center [1131, 106] width 58 height 34
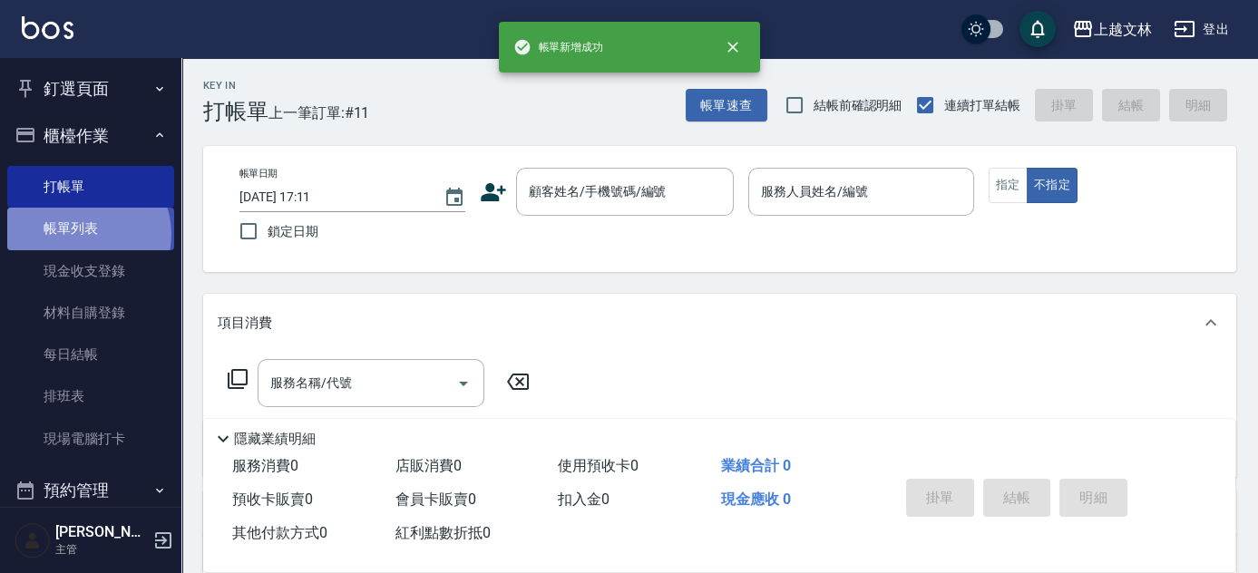
click at [83, 234] on link "帳單列表" at bounding box center [90, 229] width 167 height 42
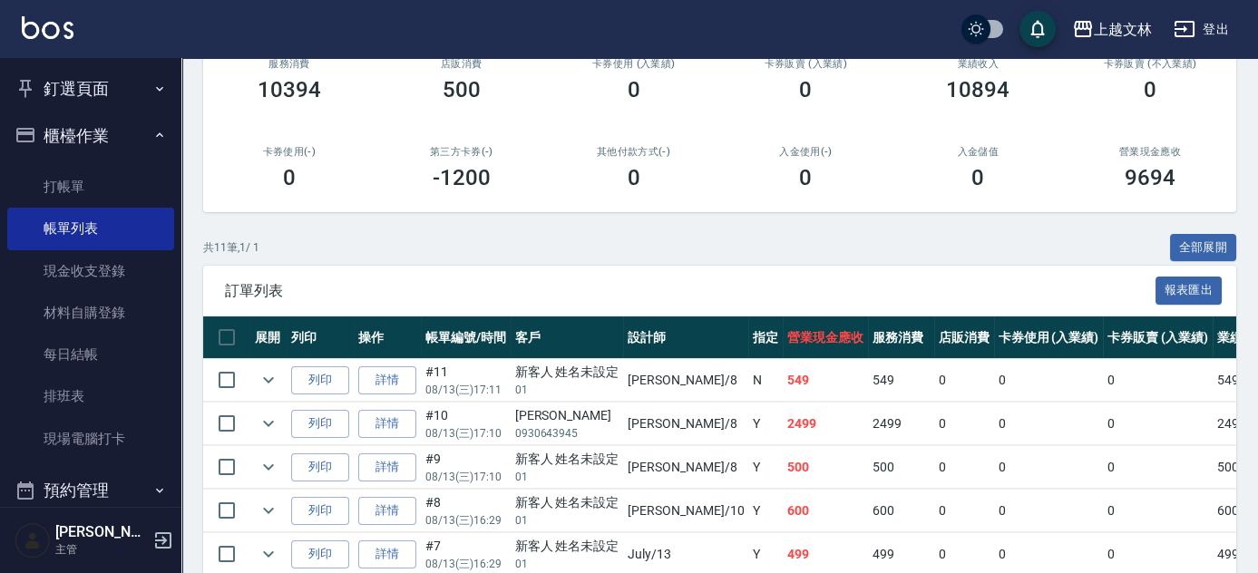
scroll to position [302, 0]
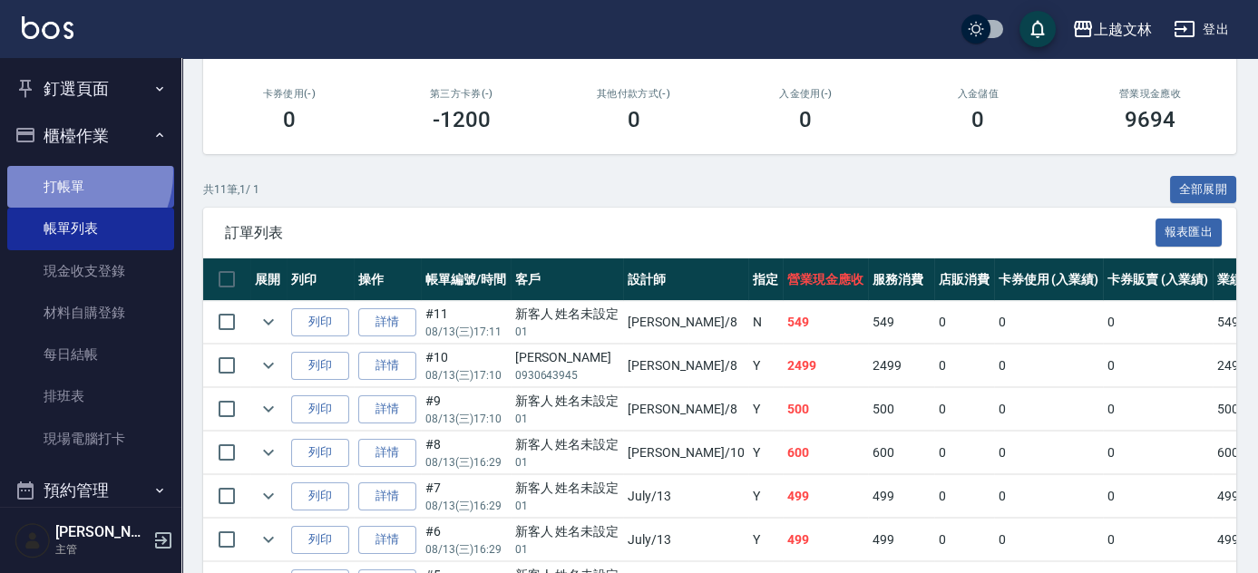
click at [70, 173] on link "打帳單" at bounding box center [90, 187] width 167 height 42
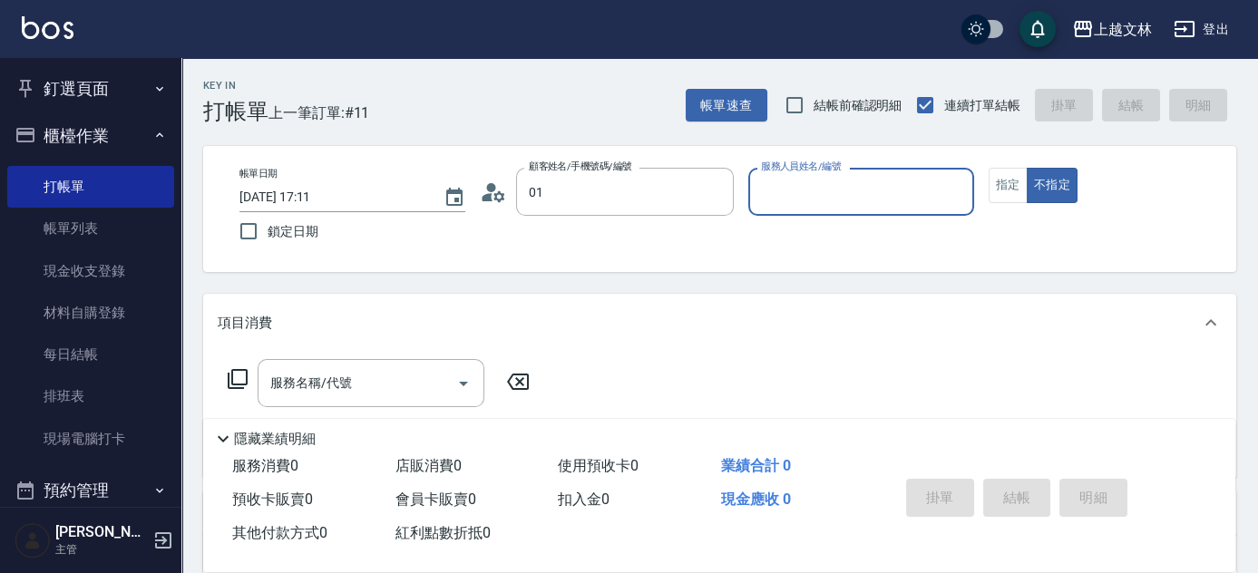
type input "新客人 姓名未設定/01/null"
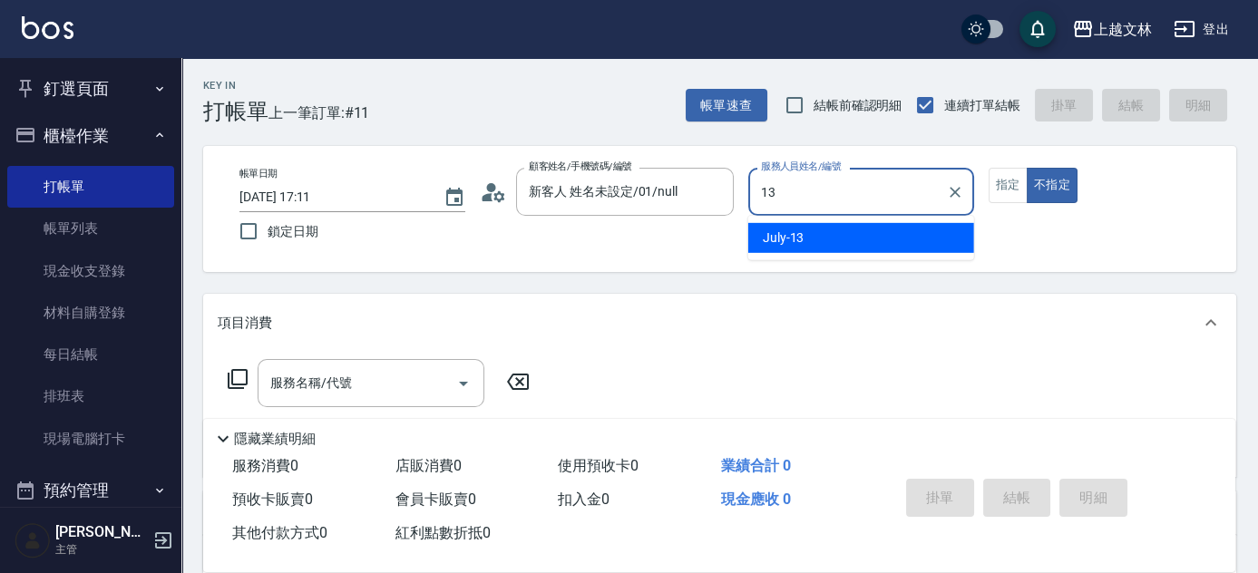
type input "July-13"
type button "false"
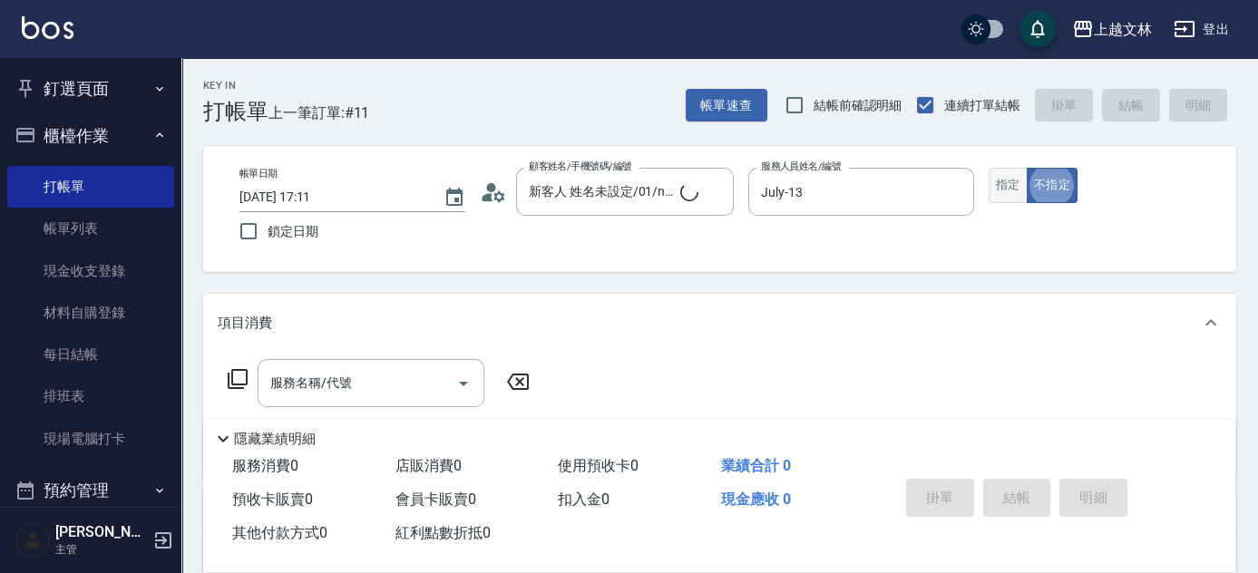
click at [1014, 185] on button "指定" at bounding box center [1007, 185] width 39 height 35
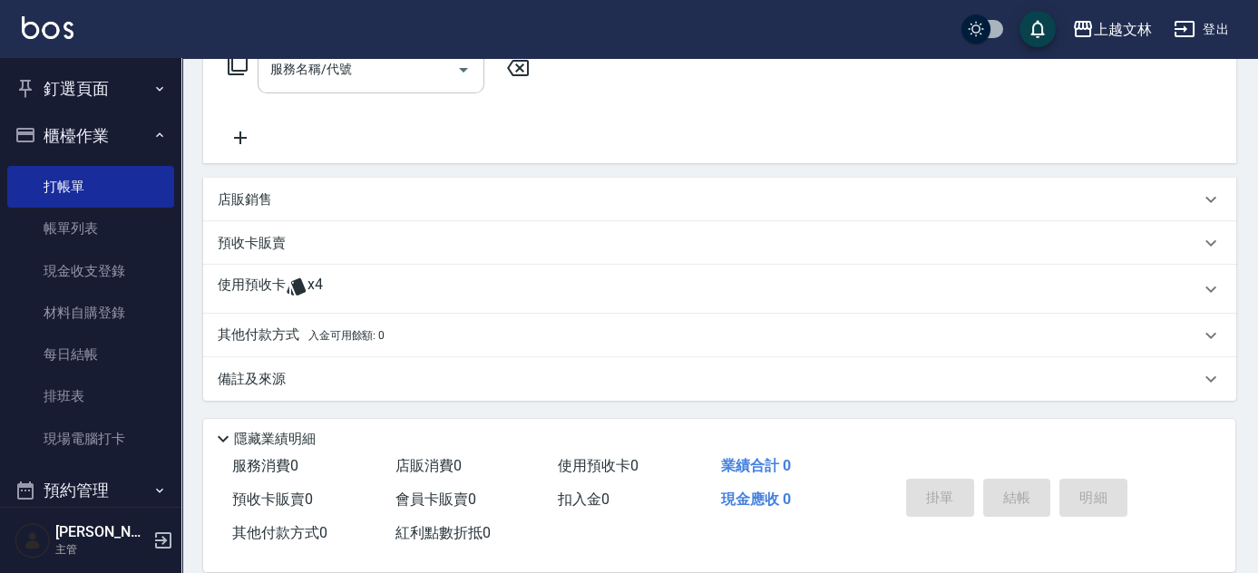
click at [377, 74] on input "服務名稱/代號" at bounding box center [357, 70] width 183 height 32
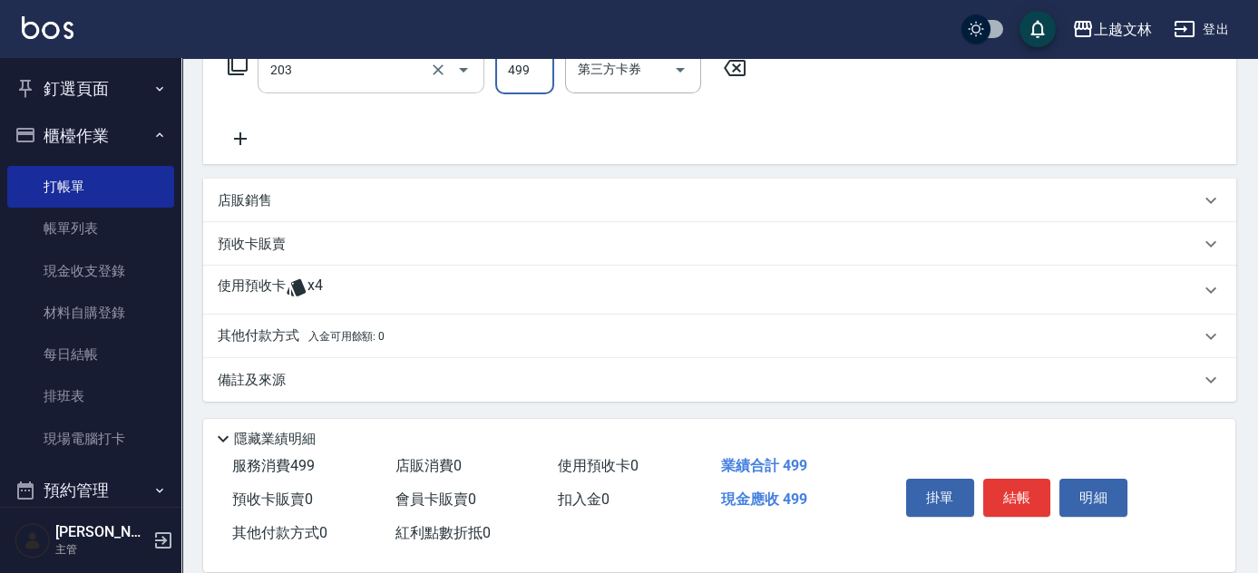
type input "B級洗+剪(203)"
click at [348, 140] on div "服務名稱/代號 B級洗+剪(203) 服務名稱/代號 價格 499 價格 洗髮互助-1 洗髮互助-1 第三方卡券 第三方卡券" at bounding box center [547, 97] width 659 height 104
click at [245, 202] on p "店販銷售" at bounding box center [245, 200] width 54 height 19
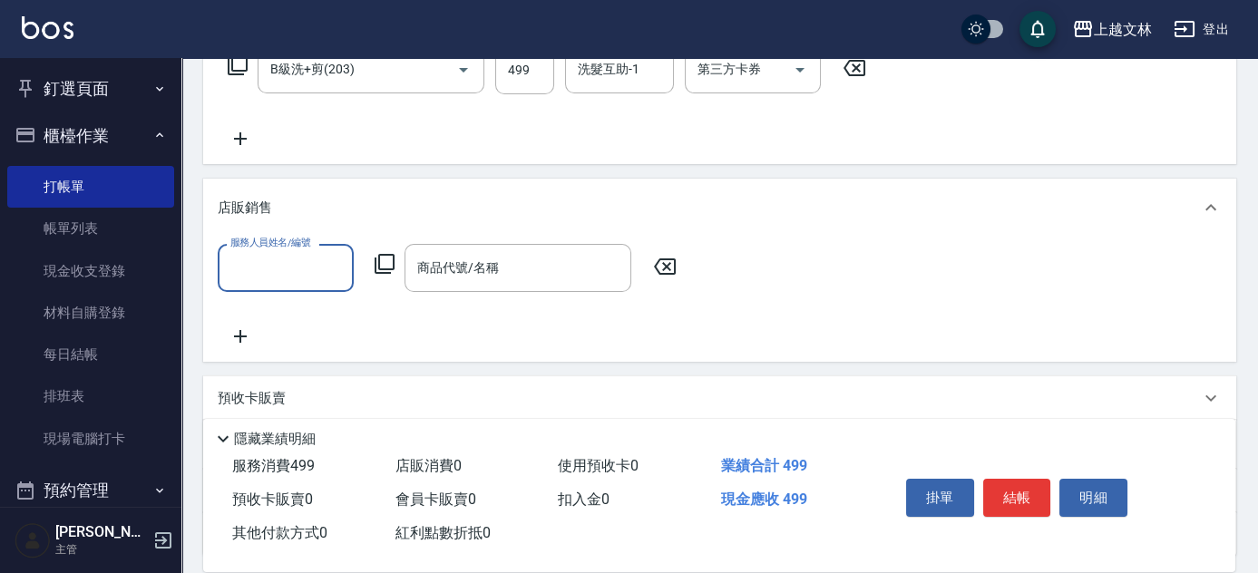
scroll to position [0, 0]
type input "July-13"
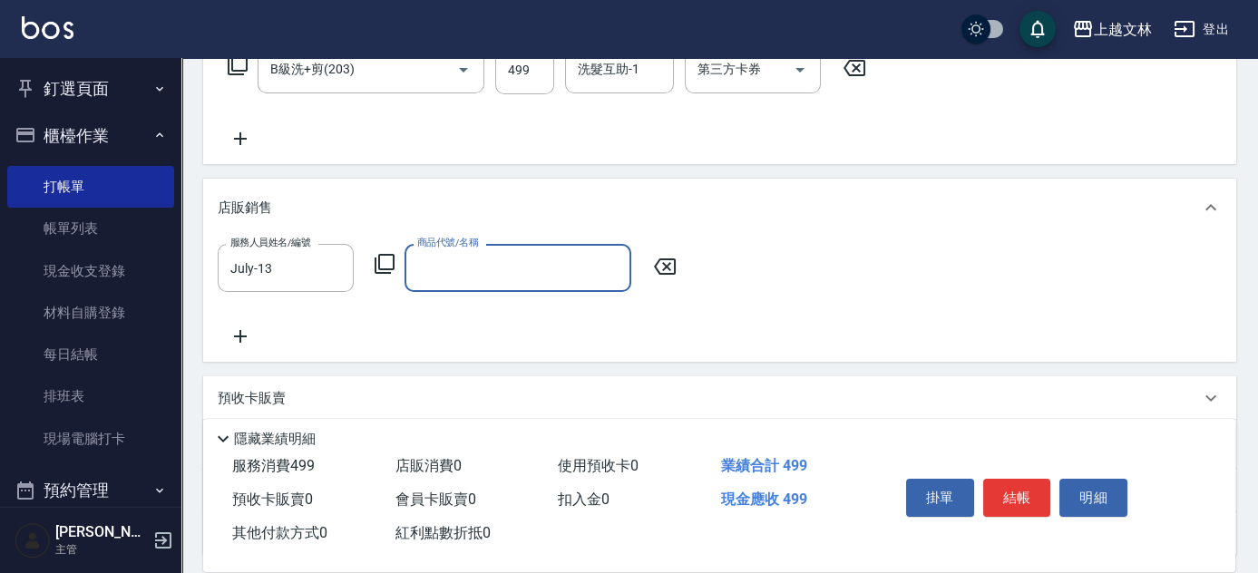
click at [444, 276] on input "商品代號/名稱" at bounding box center [518, 268] width 210 height 32
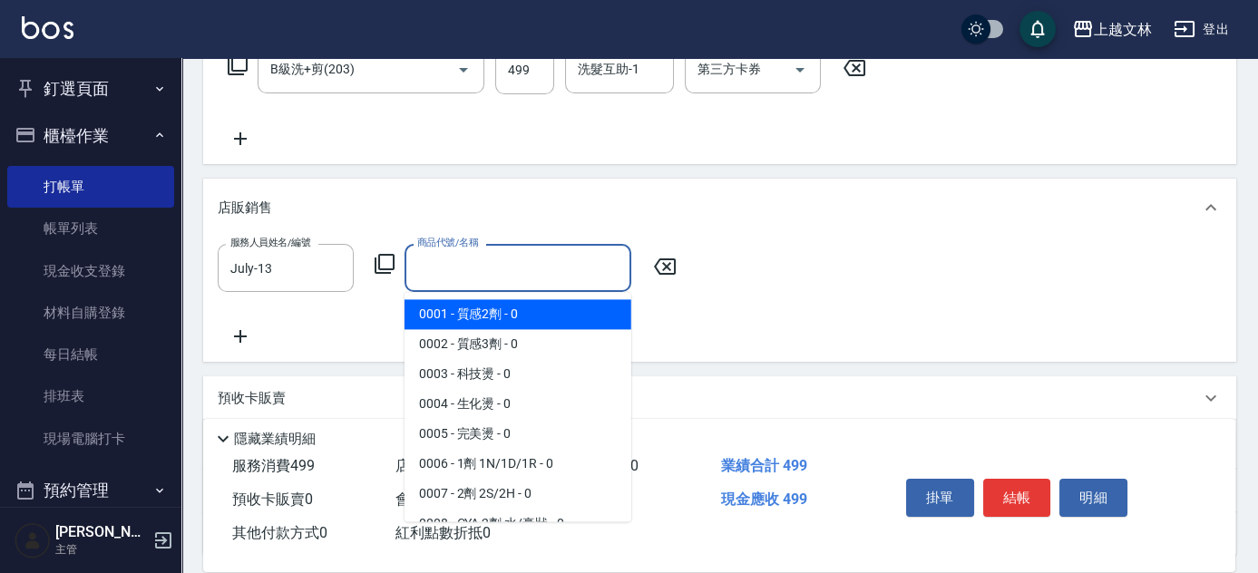
click at [387, 269] on icon at bounding box center [385, 264] width 20 height 20
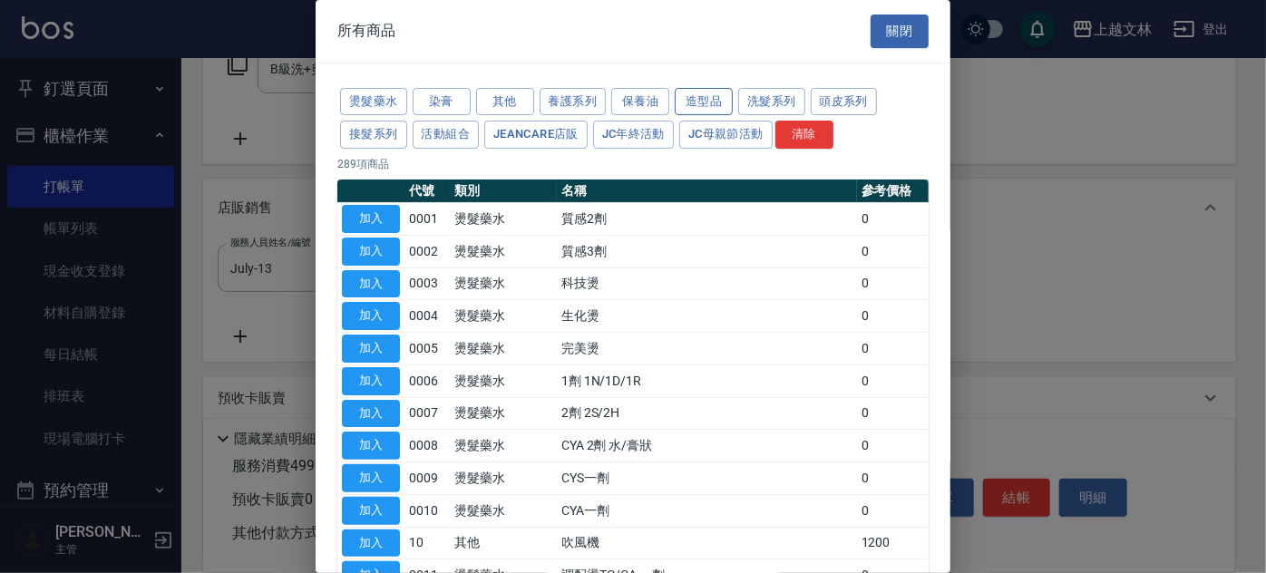
click at [723, 98] on button "造型品" at bounding box center [704, 102] width 58 height 28
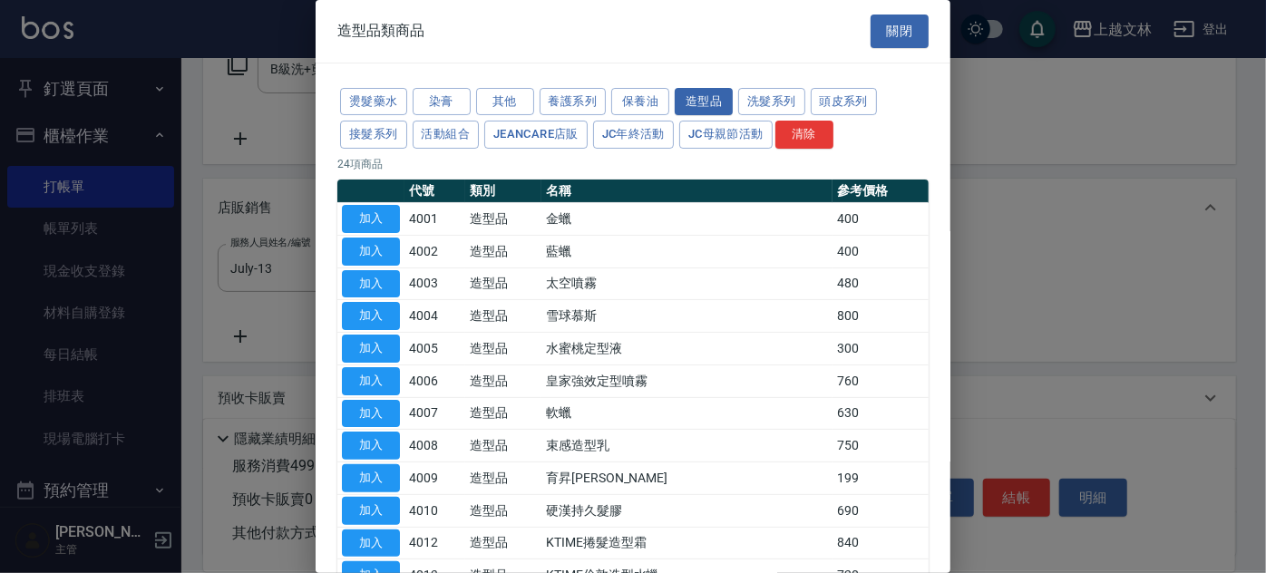
drag, startPoint x: 955, startPoint y: 292, endPoint x: 959, endPoint y: 328, distance: 36.6
click at [959, 328] on div at bounding box center [633, 286] width 1266 height 573
click at [382, 507] on button "加入" at bounding box center [371, 511] width 58 height 28
type input "硬漢持久髮膠"
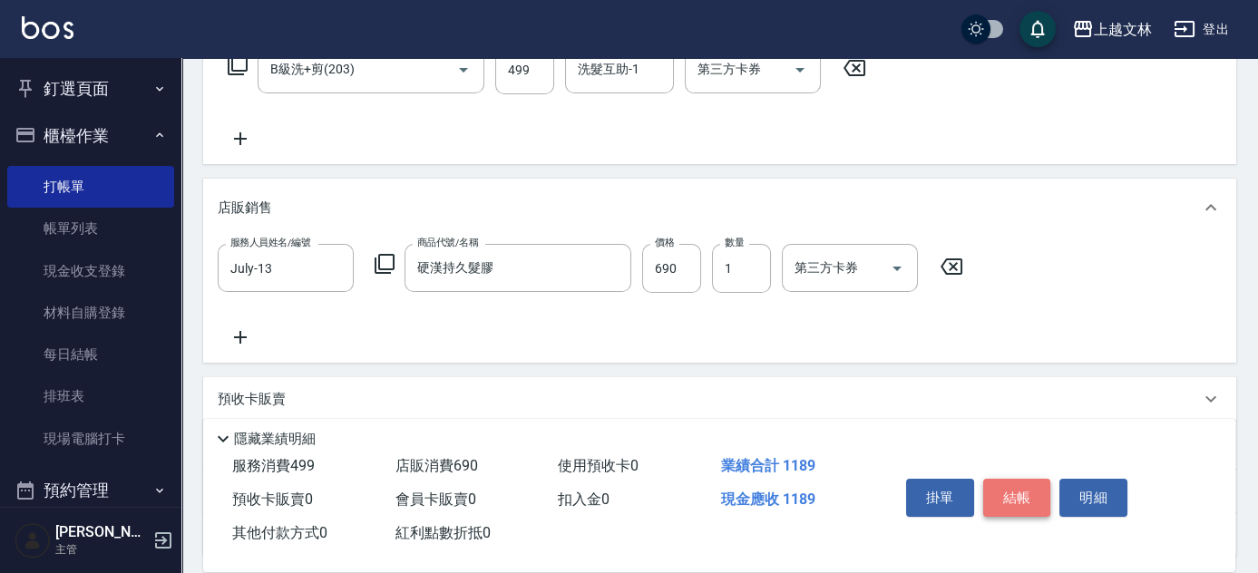
click at [1043, 484] on button "結帳" at bounding box center [1017, 498] width 68 height 38
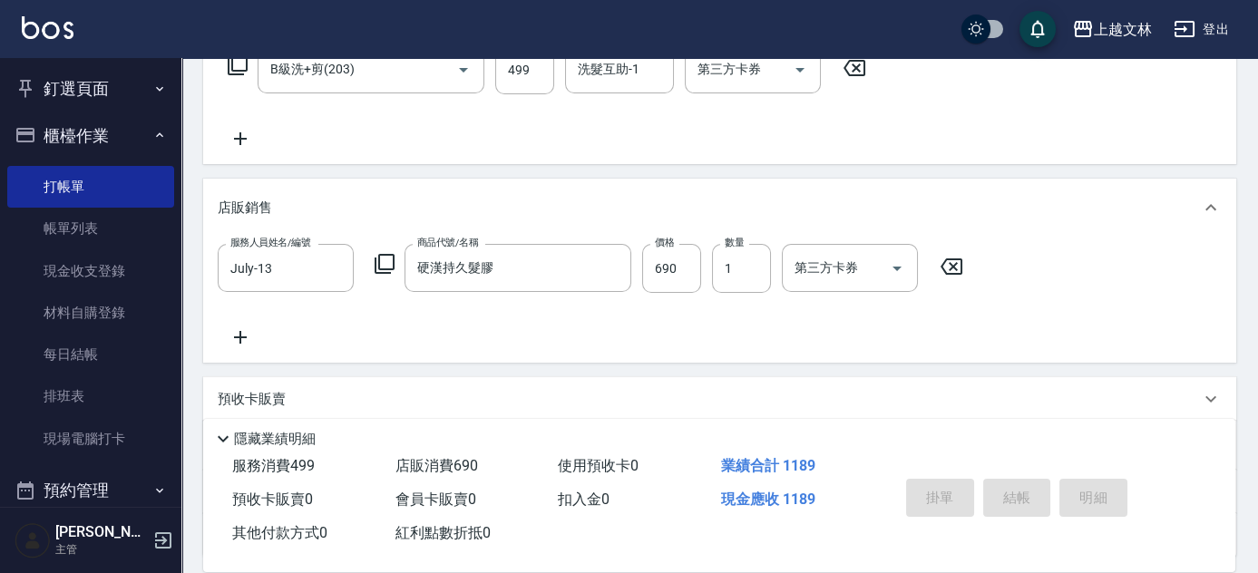
type input "[DATE] 17:29"
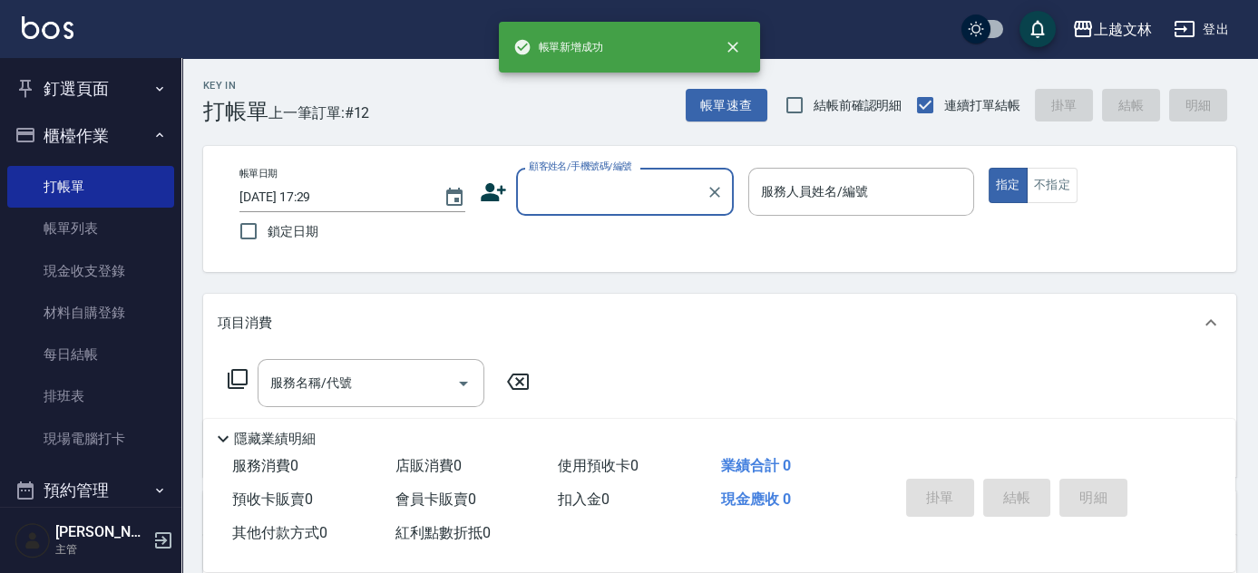
click at [131, 145] on button "櫃檯作業" at bounding box center [90, 135] width 167 height 47
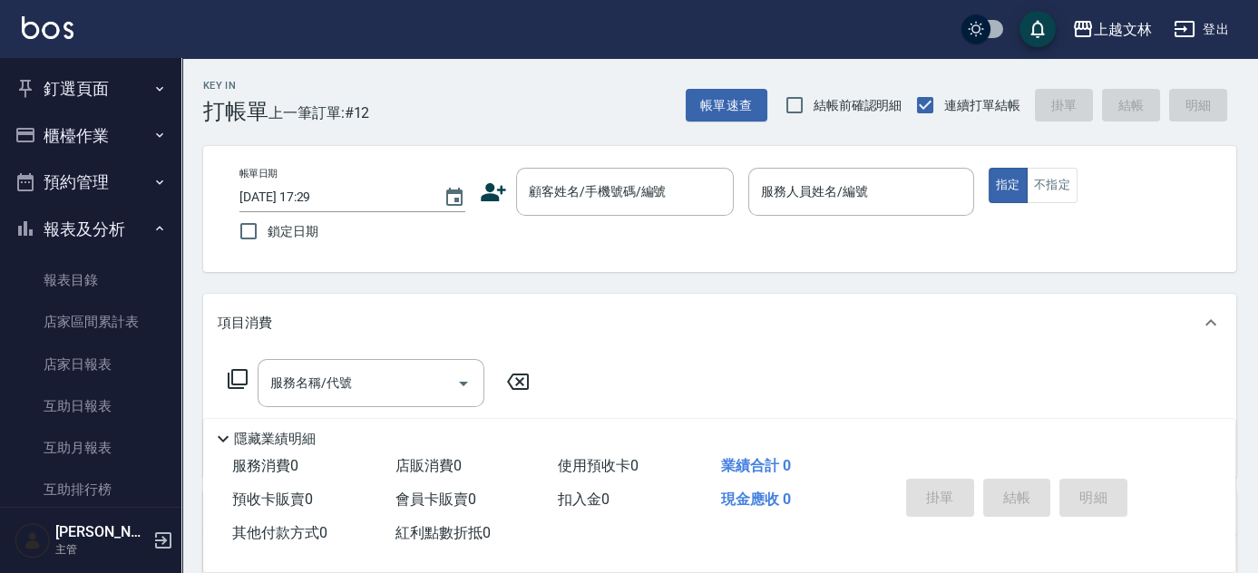
scroll to position [393, 0]
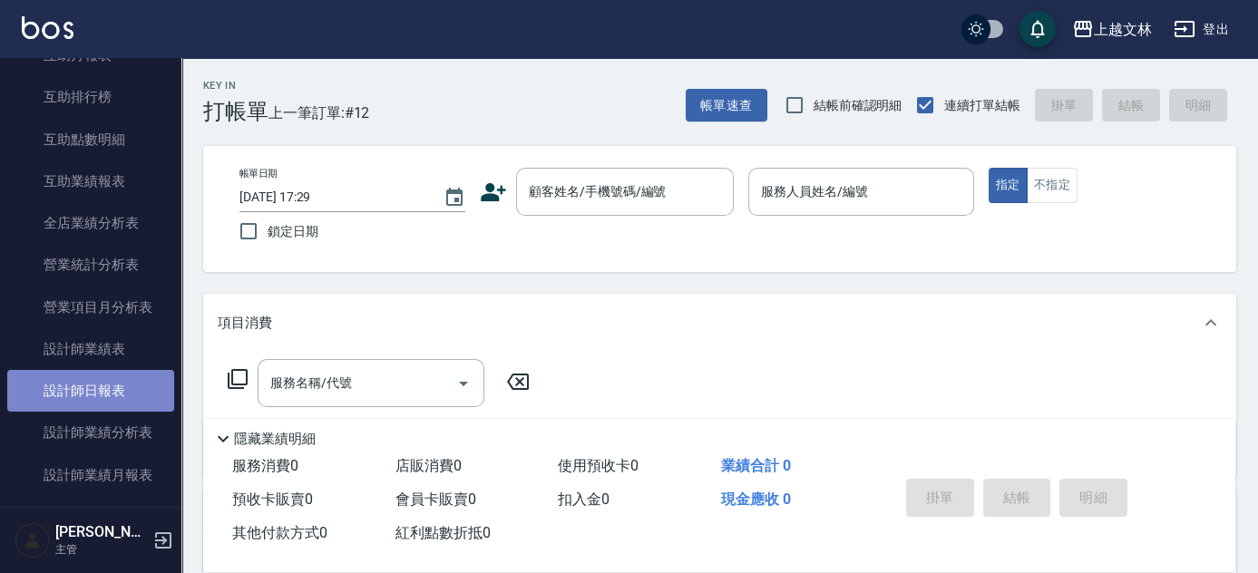
click at [147, 389] on link "設計師日報表" at bounding box center [90, 391] width 167 height 42
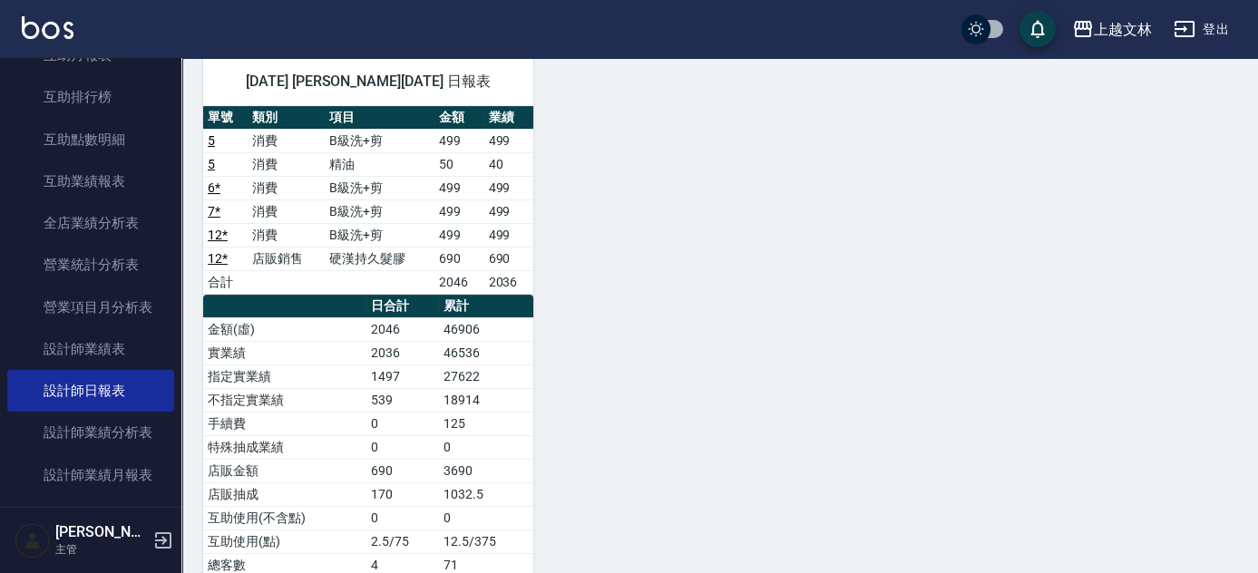
scroll to position [878, 0]
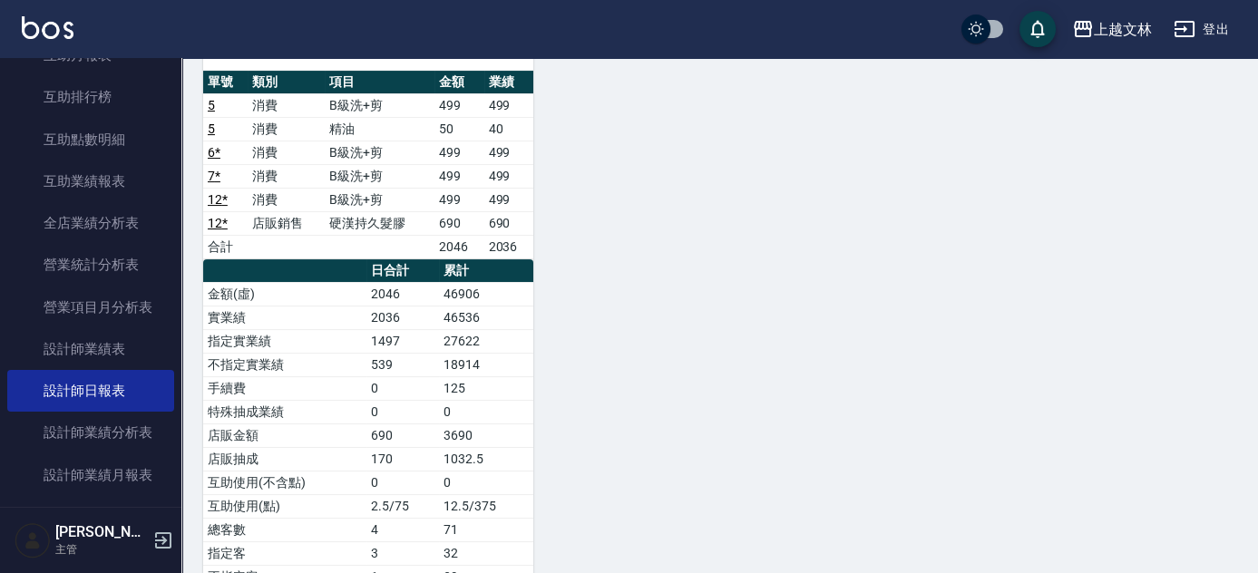
click at [171, 77] on nav "釘選頁面 店家日報表 設計師排行榜 每日結帳 櫃檯作業 打帳單 帳單列表 現金收支登錄 材料自購登錄 每日結帳 排班表 現場電腦打卡 預約管理 預約管理 單日…" at bounding box center [90, 282] width 181 height 449
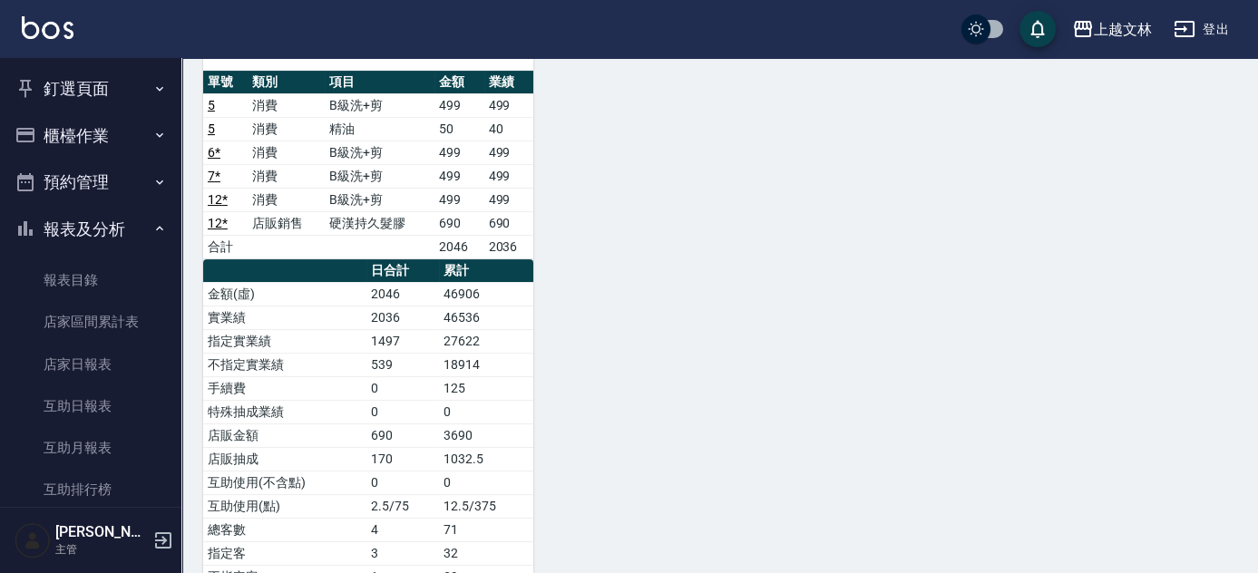
click at [160, 219] on button "報表及分析" at bounding box center [90, 229] width 167 height 47
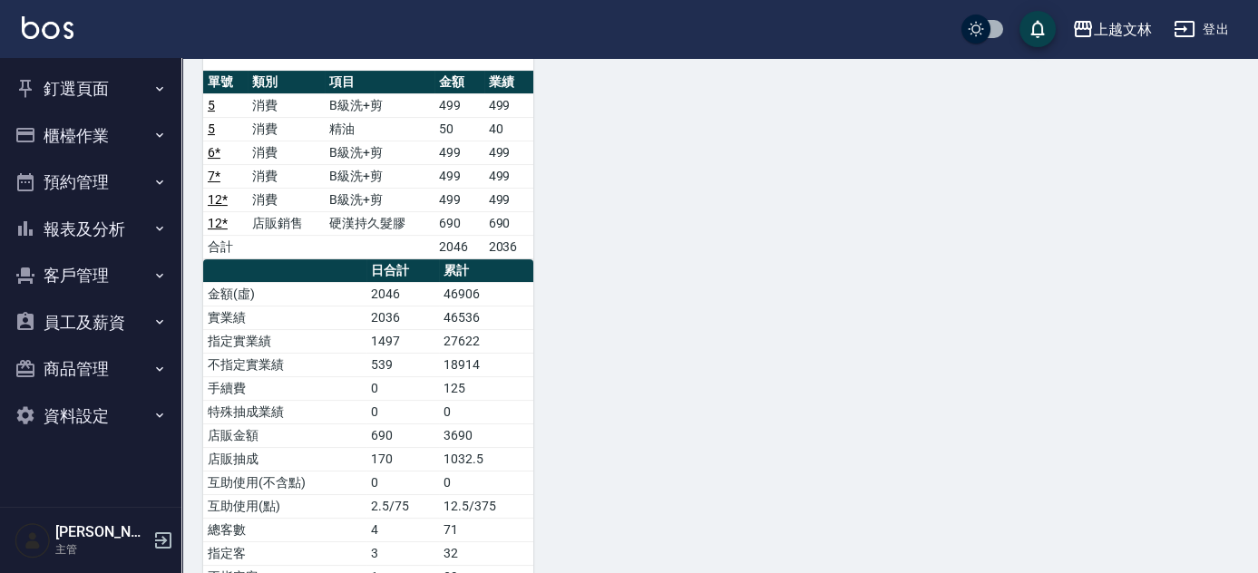
click at [136, 122] on button "櫃檯作業" at bounding box center [90, 135] width 167 height 47
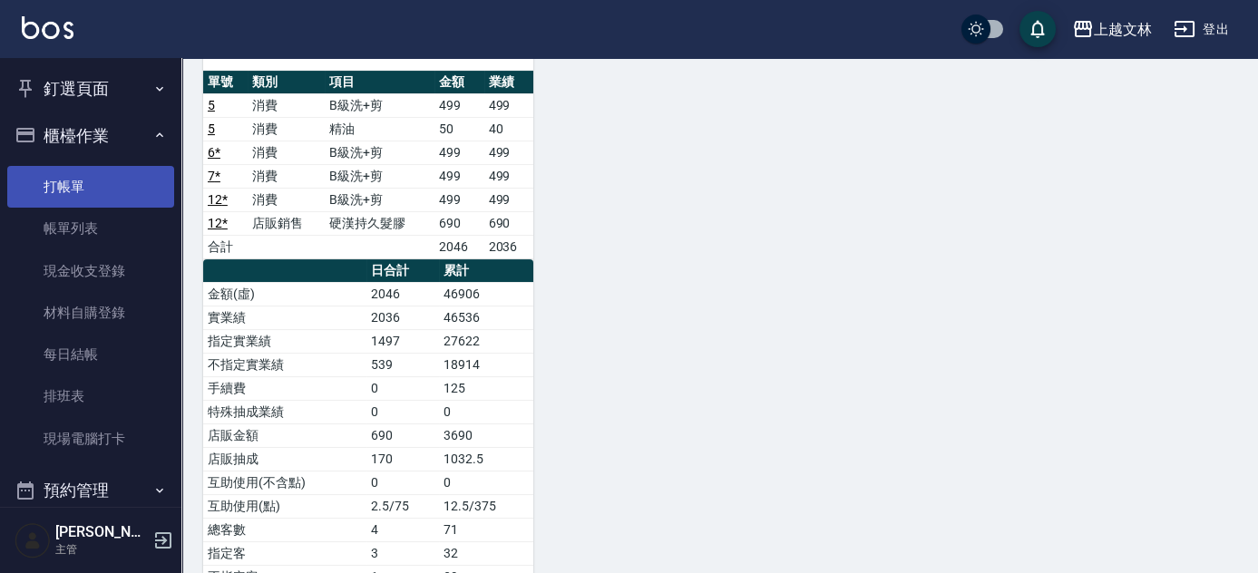
click at [135, 169] on link "打帳單" at bounding box center [90, 187] width 167 height 42
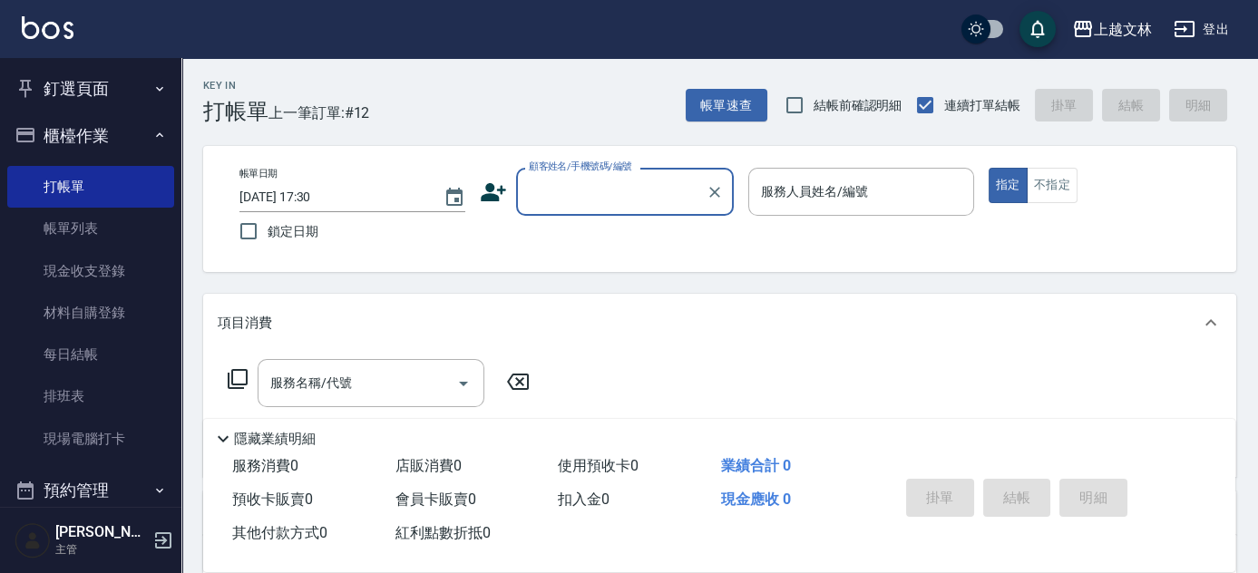
click at [597, 192] on input "顧客姓名/手機號碼/編號" at bounding box center [611, 192] width 174 height 32
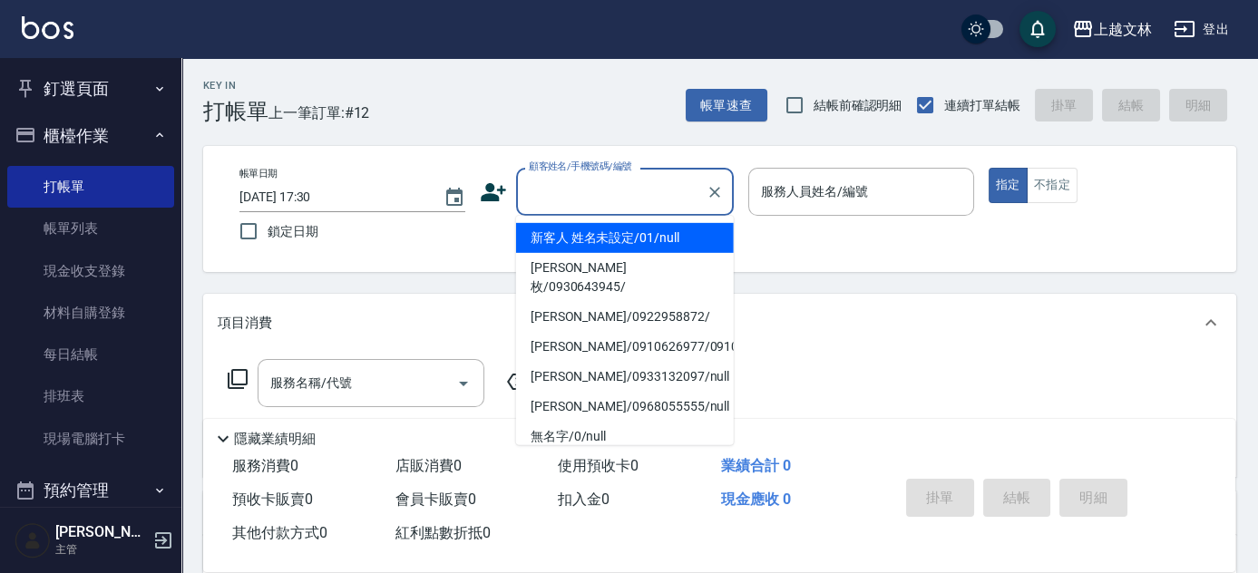
click at [604, 244] on li "新客人 姓名未設定/01/null" at bounding box center [625, 238] width 218 height 30
type input "新客人 姓名未設定/01/null"
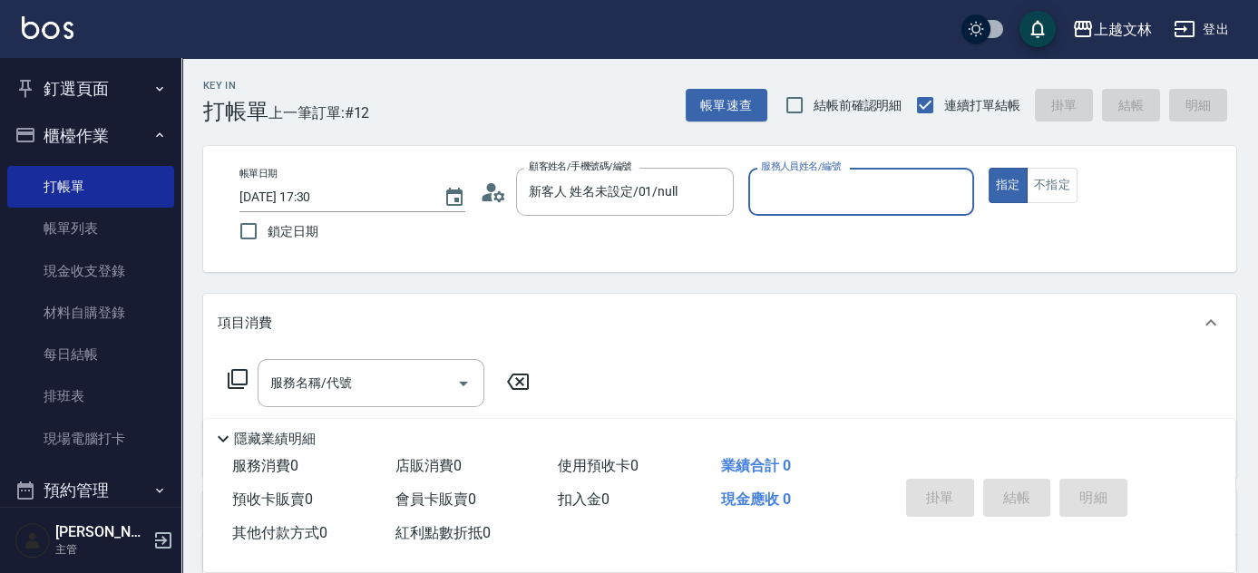
click at [812, 198] on input "服務人員姓名/編號" at bounding box center [860, 192] width 209 height 32
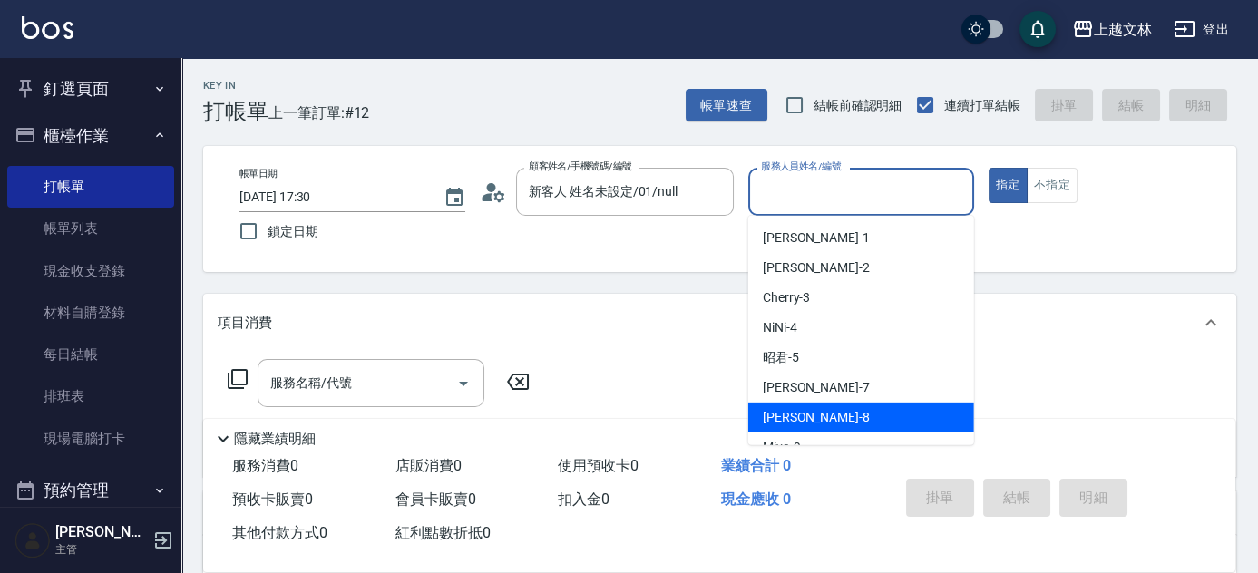
click at [763, 412] on div "Ella -8" at bounding box center [861, 418] width 226 height 30
type input "Ella-8"
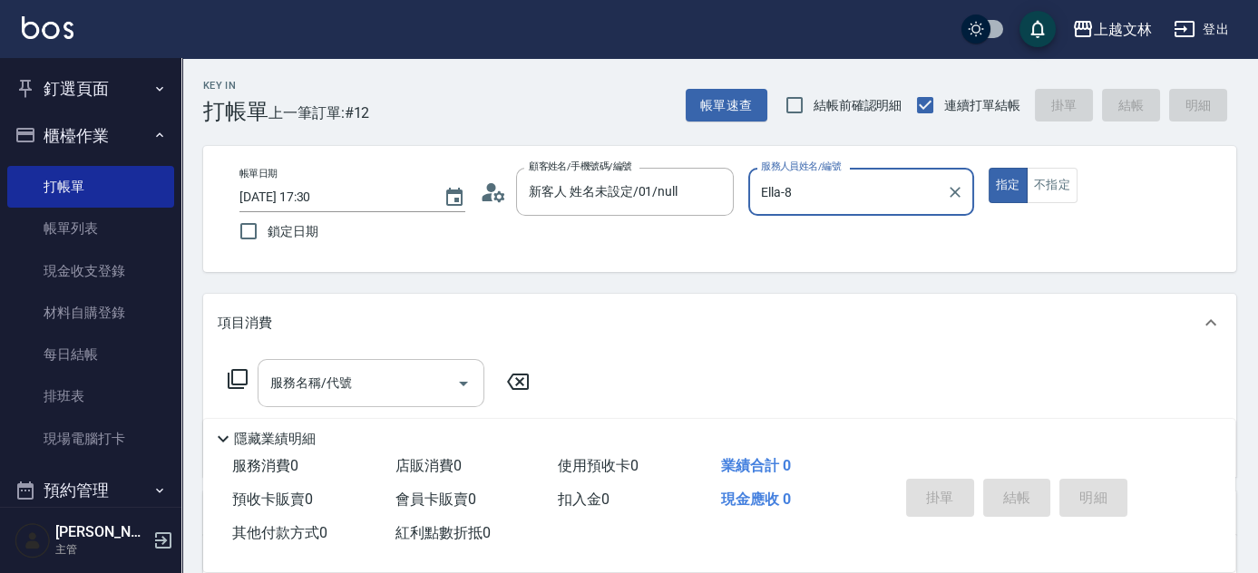
click at [346, 384] on div "服務名稱/代號 服務名稱/代號" at bounding box center [371, 383] width 227 height 48
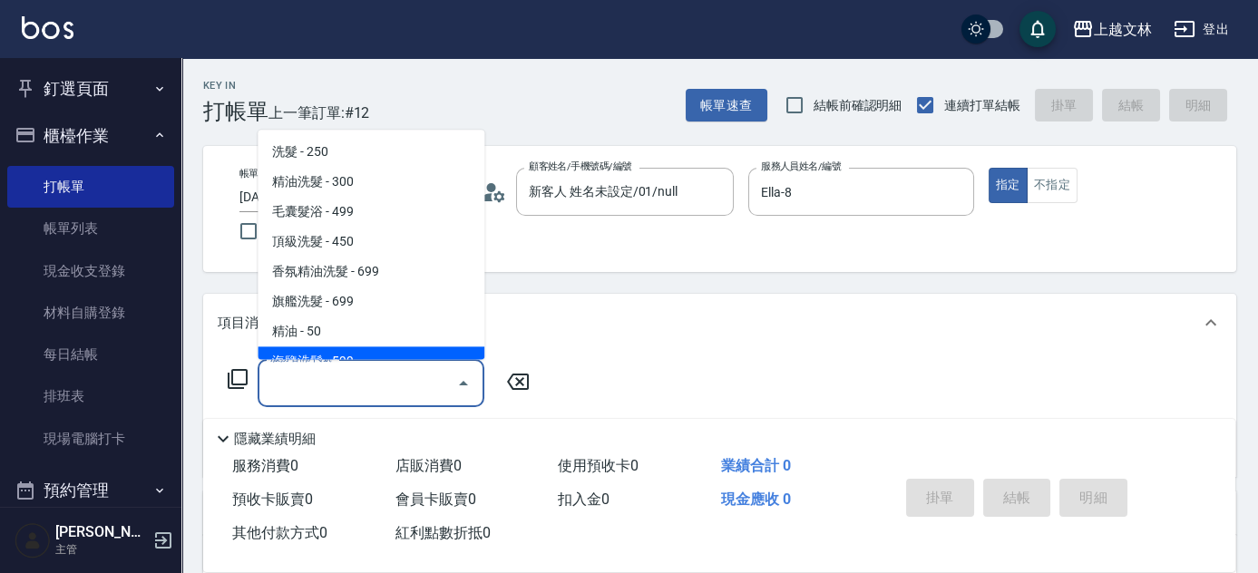
click at [382, 352] on span "海鹽洗髮 - 599" at bounding box center [371, 362] width 227 height 30
type input "海鹽洗髮(110)"
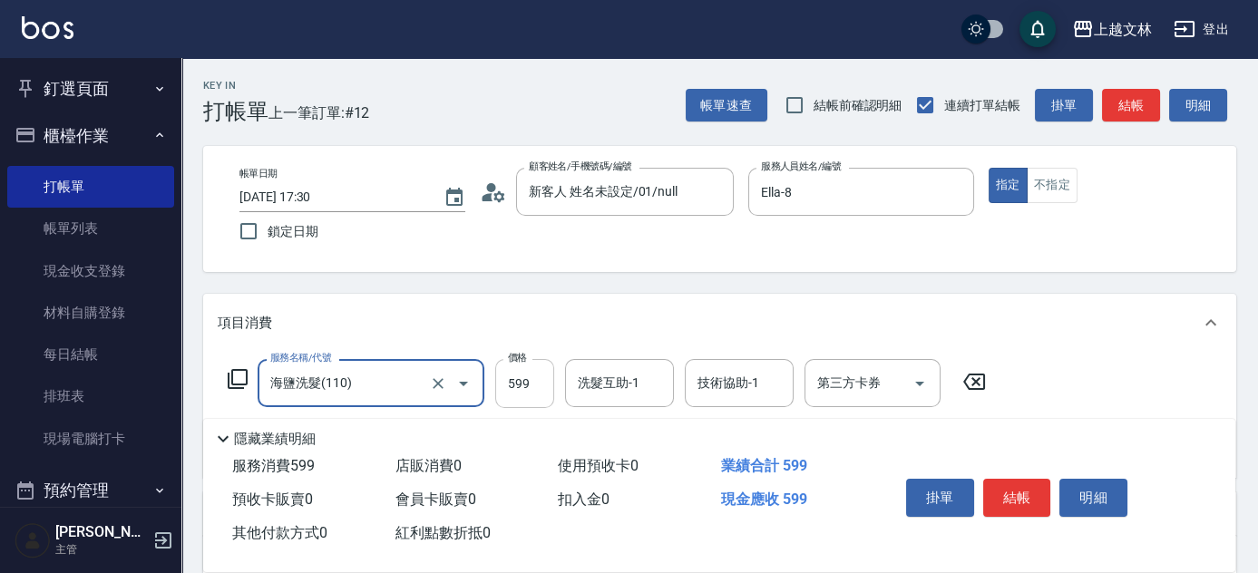
click at [543, 382] on input "599" at bounding box center [524, 383] width 59 height 49
type input "450"
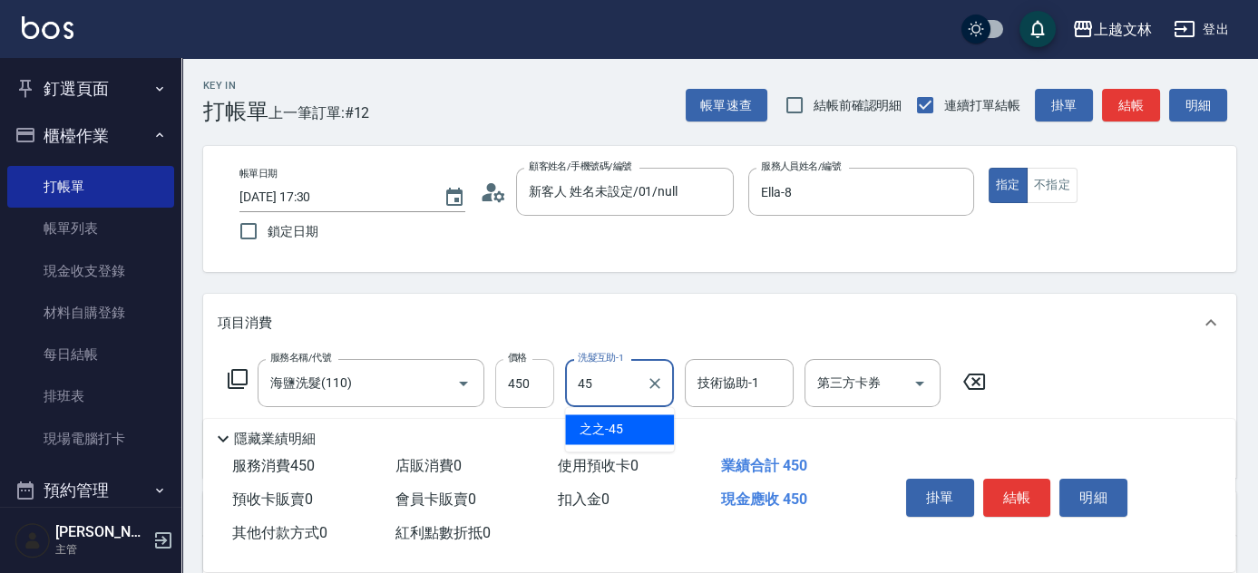
type input "之之-45"
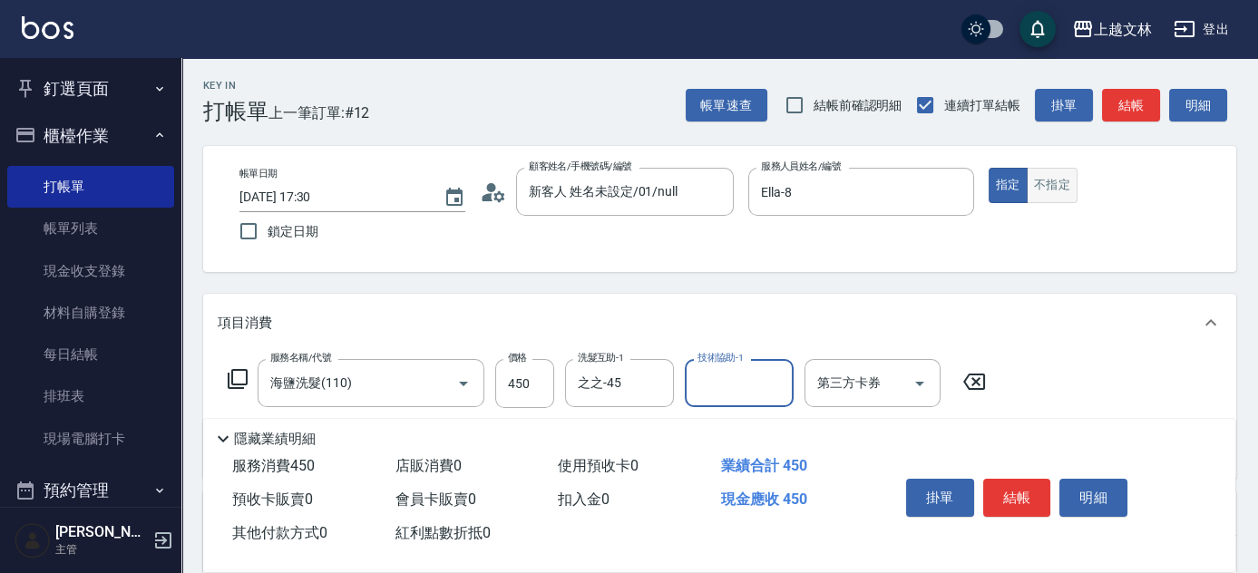
click at [1064, 185] on button "不指定" at bounding box center [1052, 185] width 51 height 35
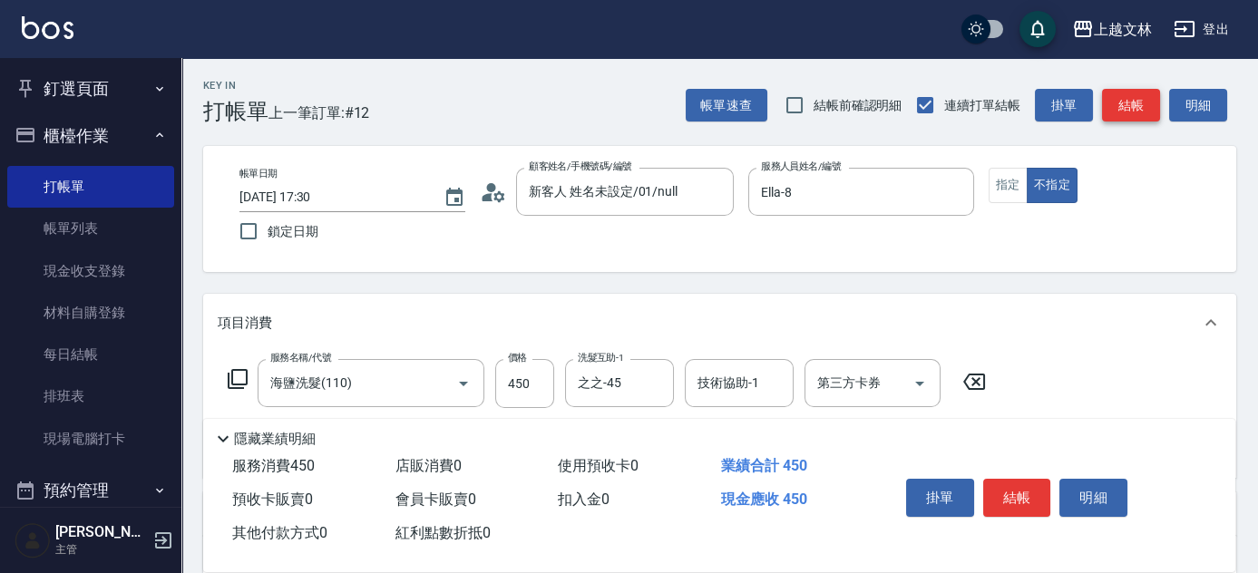
click at [1137, 105] on button "結帳" at bounding box center [1131, 106] width 58 height 34
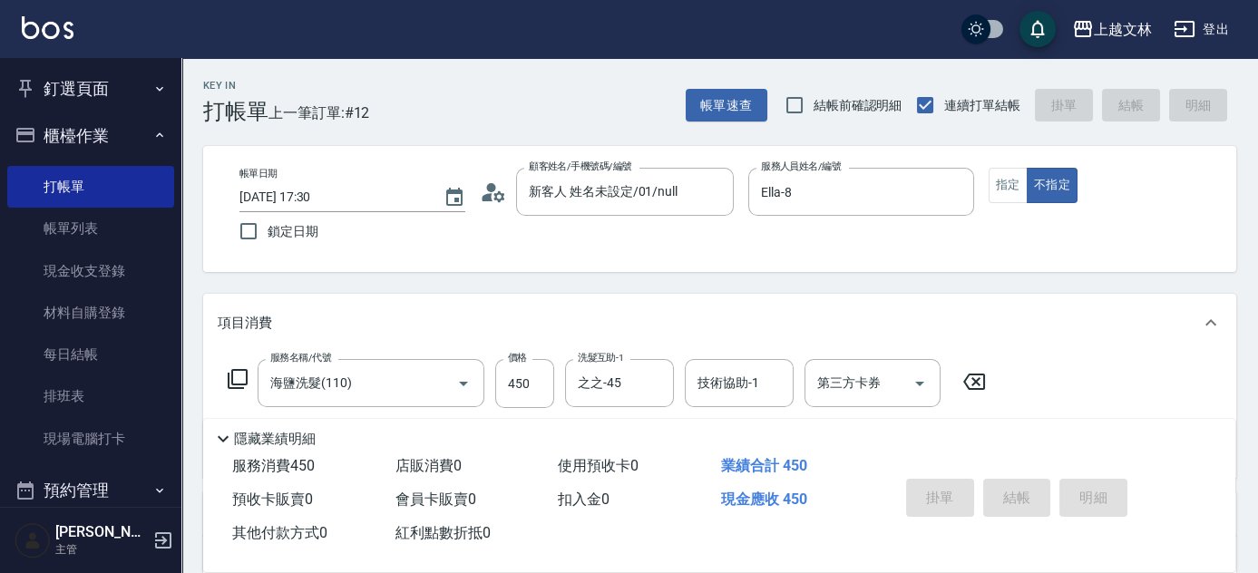
type input "[DATE] 17:56"
